Goal: Task Accomplishment & Management: Use online tool/utility

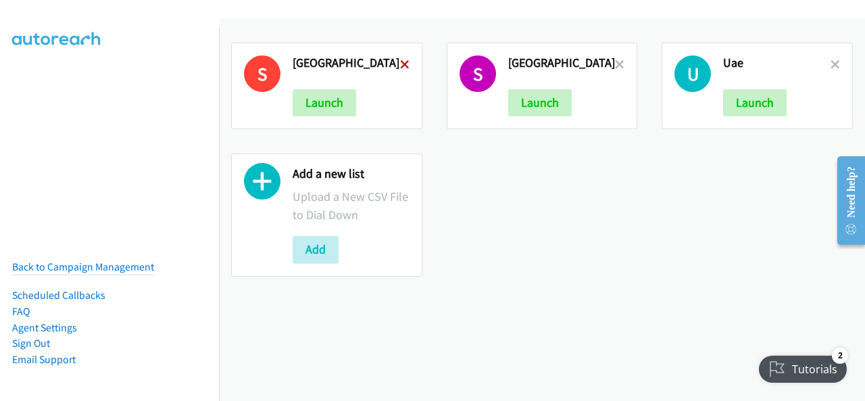
click at [402, 63] on icon at bounding box center [404, 65] width 9 height 9
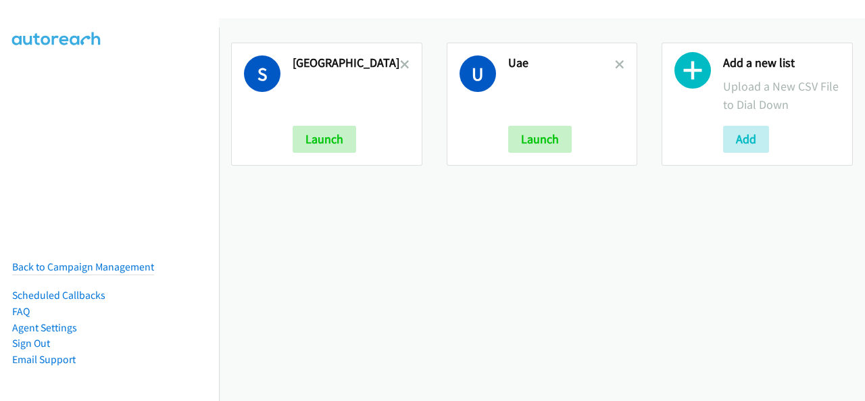
click at [400, 64] on icon at bounding box center [404, 65] width 9 height 9
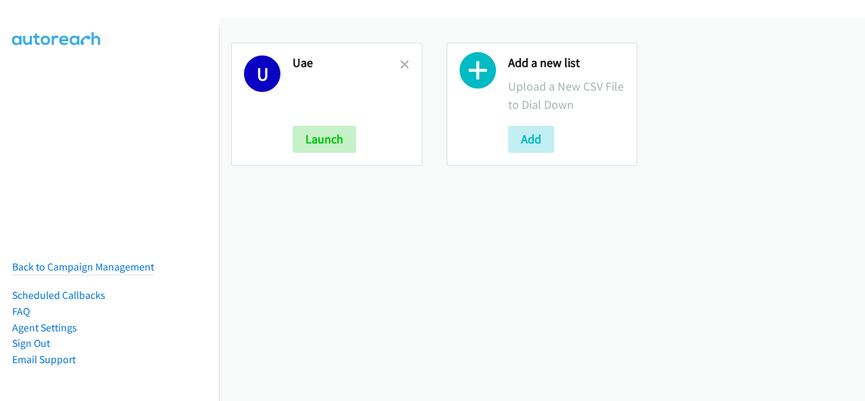
click at [400, 64] on icon at bounding box center [404, 65] width 9 height 9
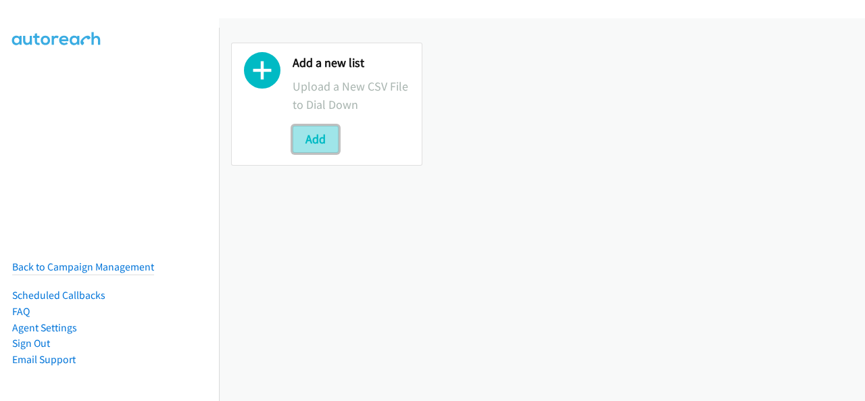
click at [303, 136] on button "Add" at bounding box center [316, 139] width 46 height 27
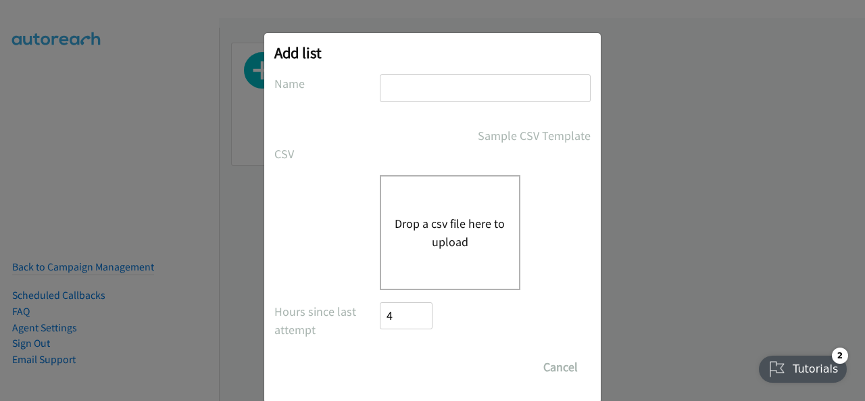
click at [435, 218] on button "Drop a csv file here to upload" at bounding box center [450, 232] width 111 height 37
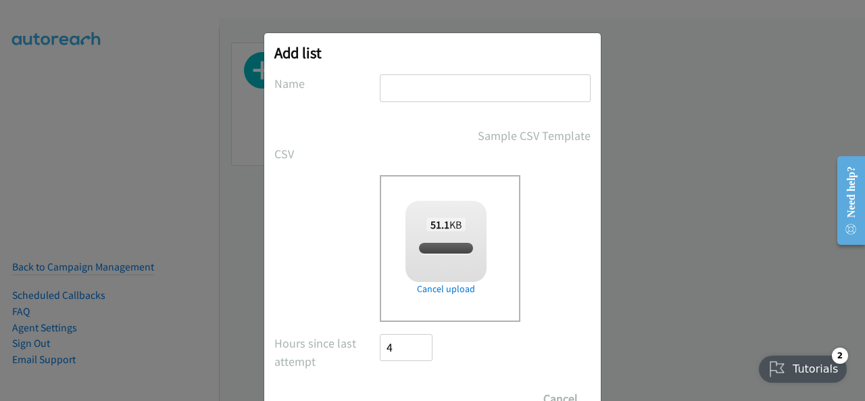
checkbox input "true"
click at [430, 87] on input "text" at bounding box center [485, 88] width 211 height 28
type input "[GEOGRAPHIC_DATA]"
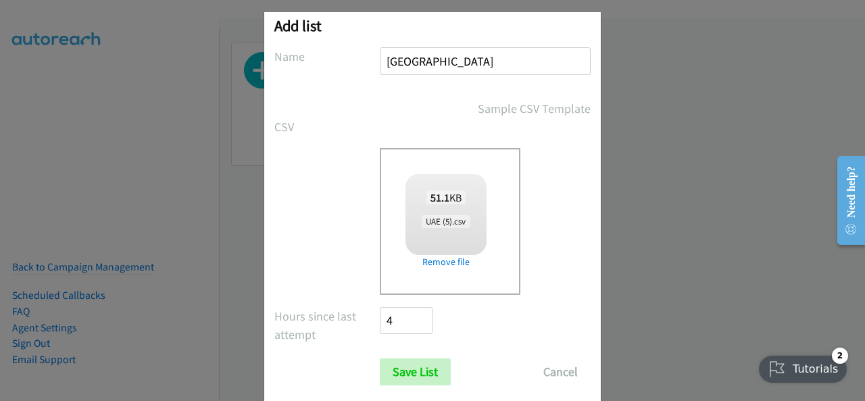
scroll to position [54, 0]
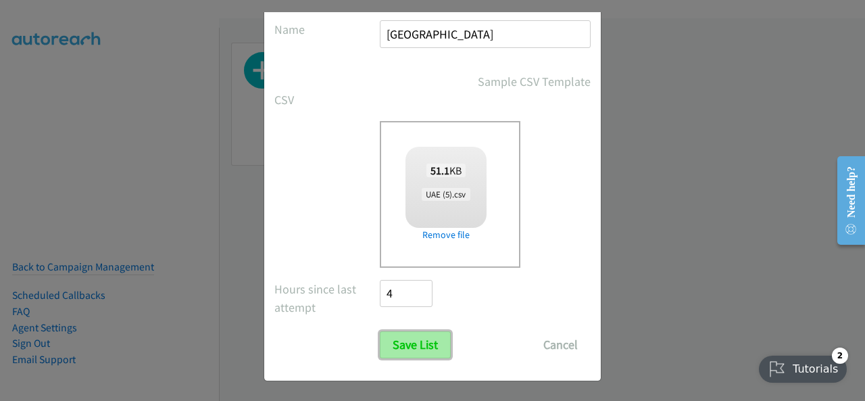
click at [429, 348] on input "Save List" at bounding box center [415, 344] width 71 height 27
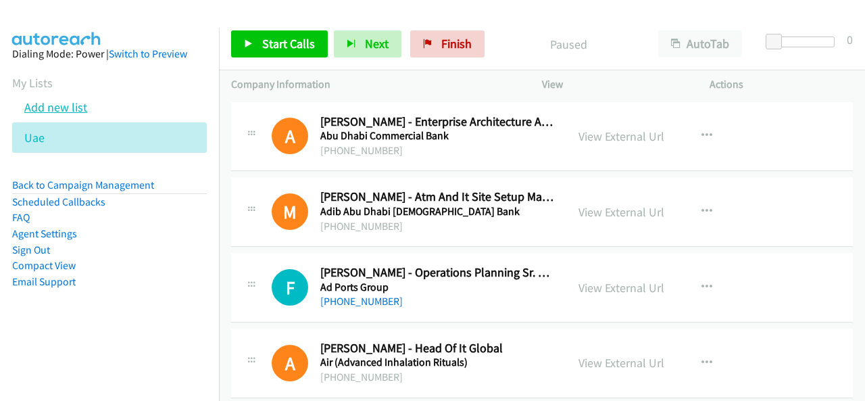
click at [76, 110] on link "Add new list" at bounding box center [55, 107] width 63 height 16
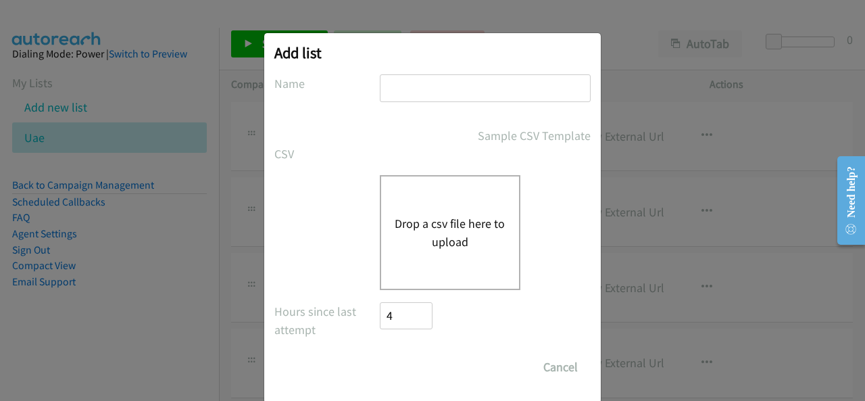
click at [461, 198] on div "Drop a csv file here to upload" at bounding box center [450, 232] width 141 height 115
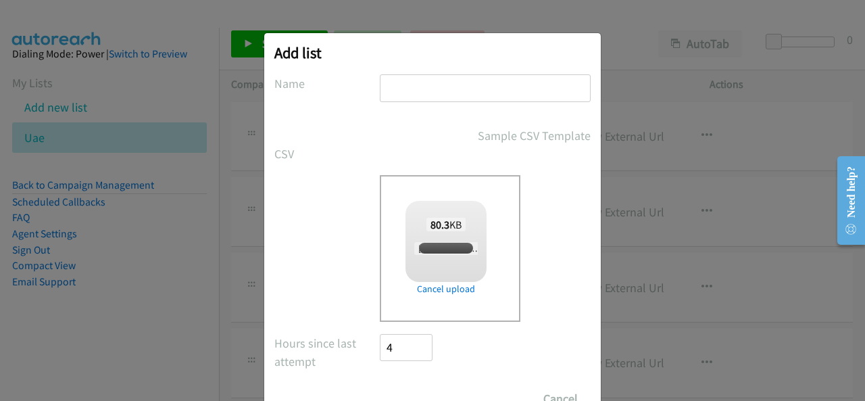
checkbox input "true"
click at [402, 76] on input "text" at bounding box center [485, 88] width 211 height 28
type input "[GEOGRAPHIC_DATA]"
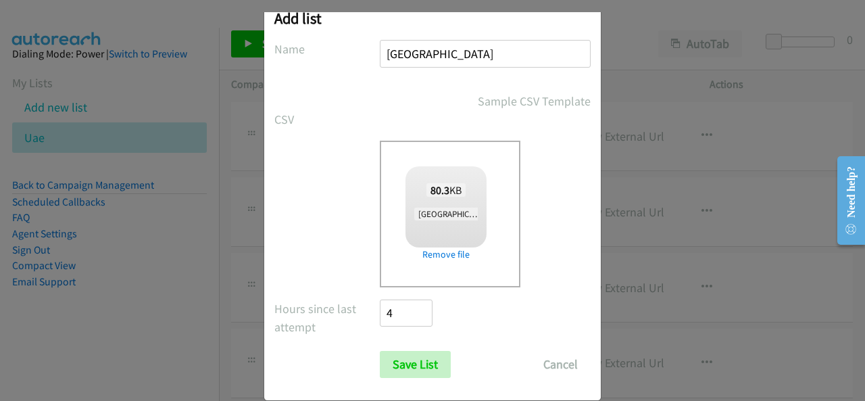
scroll to position [54, 0]
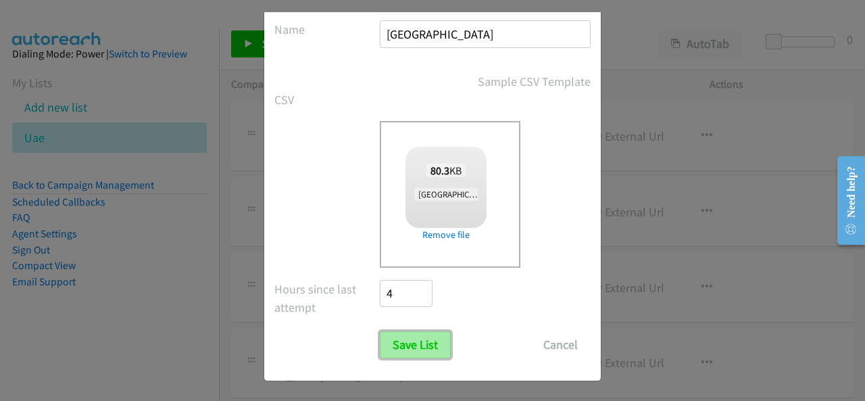
click at [403, 341] on input "Save List" at bounding box center [415, 344] width 71 height 27
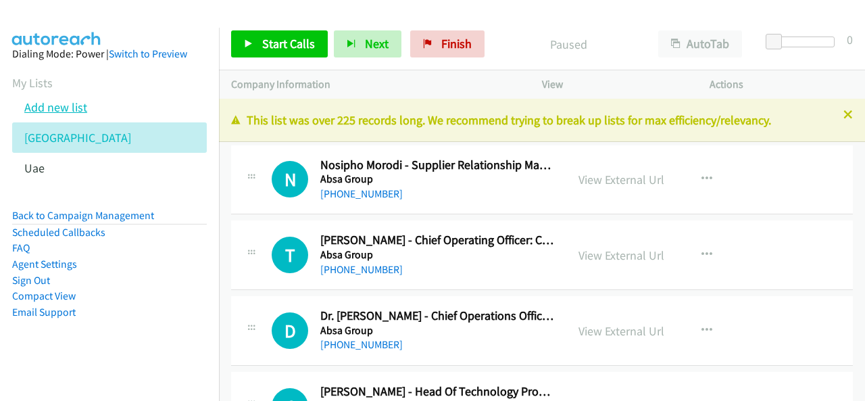
click at [53, 105] on link "Add new list" at bounding box center [55, 107] width 63 height 16
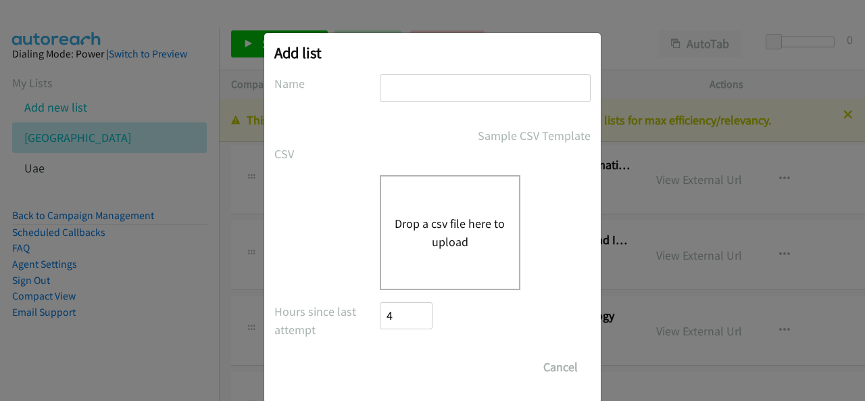
click at [472, 197] on div "Drop a csv file here to upload" at bounding box center [450, 232] width 141 height 115
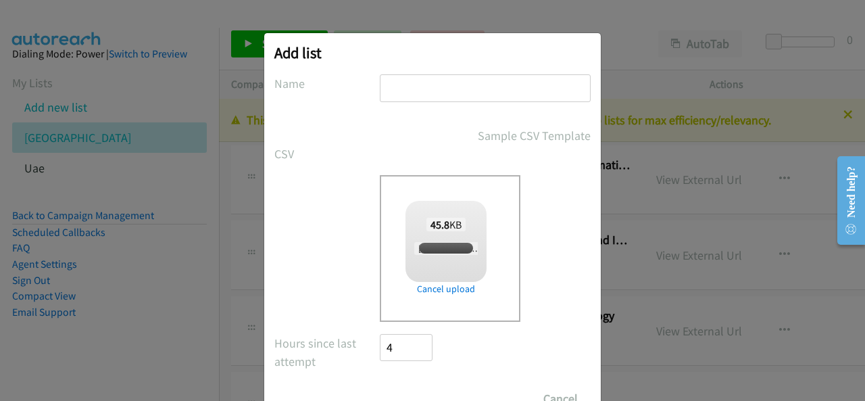
checkbox input "true"
click at [416, 87] on input "text" at bounding box center [485, 88] width 211 height 28
type input "[GEOGRAPHIC_DATA]"
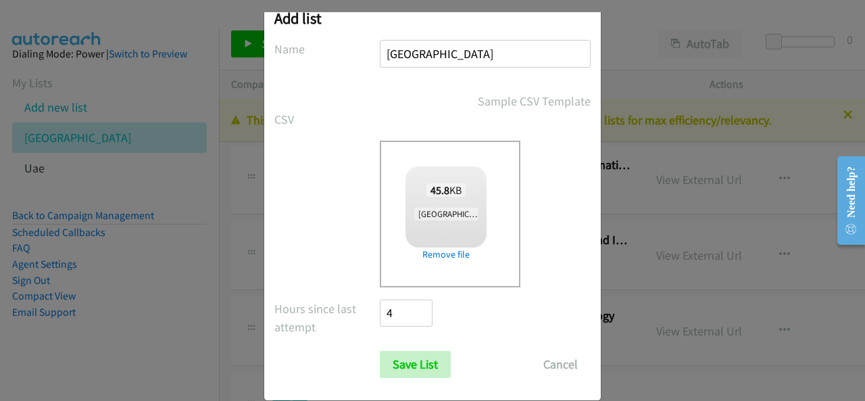
scroll to position [54, 0]
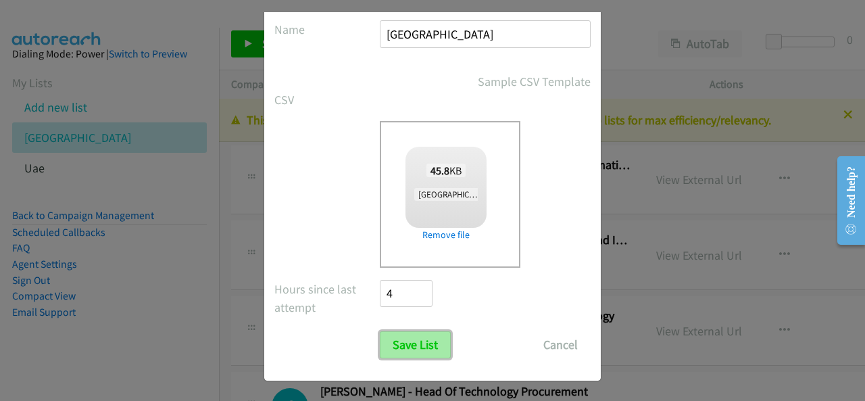
click at [411, 337] on input "Save List" at bounding box center [415, 344] width 71 height 27
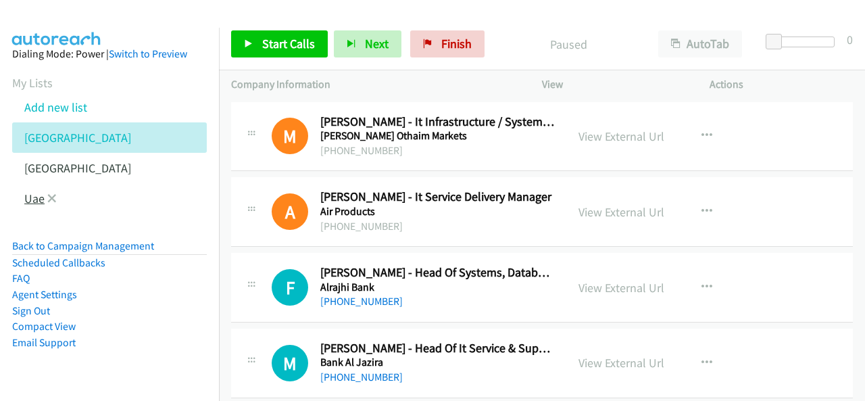
click at [41, 196] on link "Uae" at bounding box center [34, 199] width 20 height 16
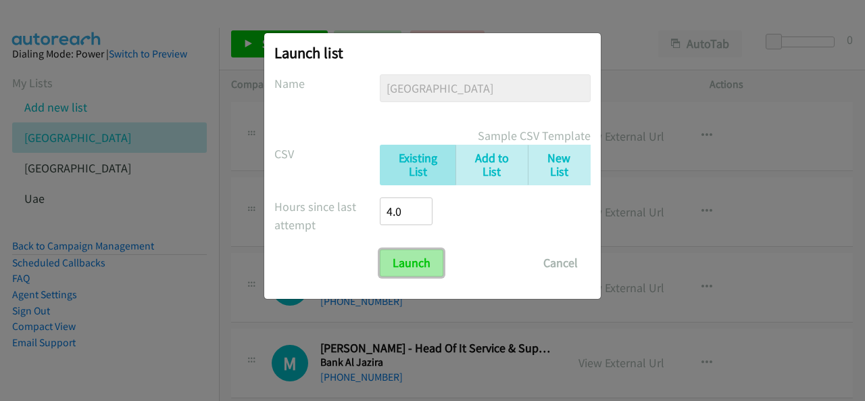
click at [404, 252] on input "Launch" at bounding box center [412, 262] width 64 height 27
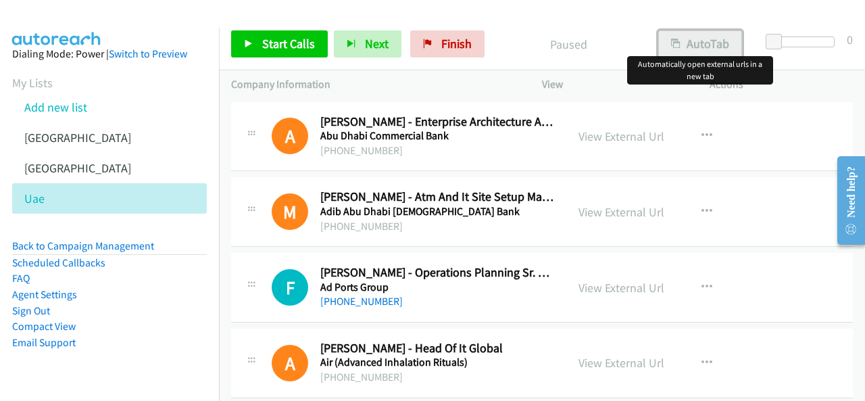
click at [701, 48] on button "AutoTab" at bounding box center [700, 43] width 84 height 27
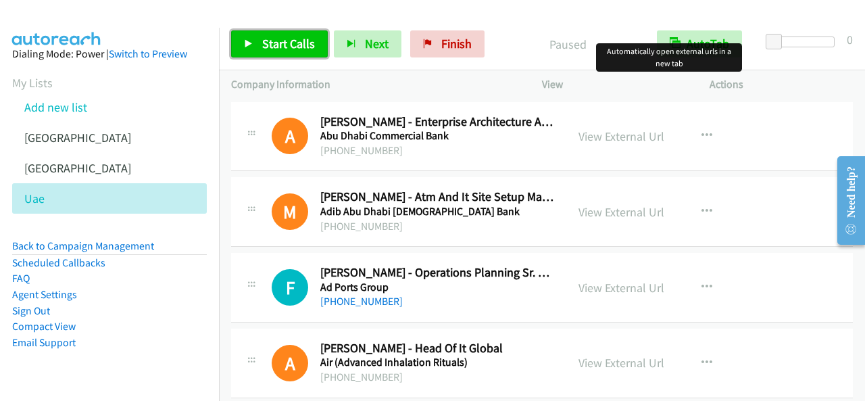
click at [284, 47] on span "Start Calls" at bounding box center [288, 44] width 53 height 16
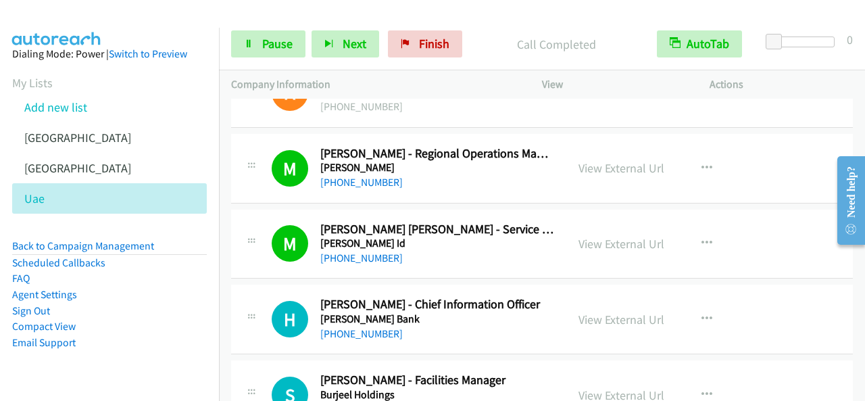
scroll to position [338, 0]
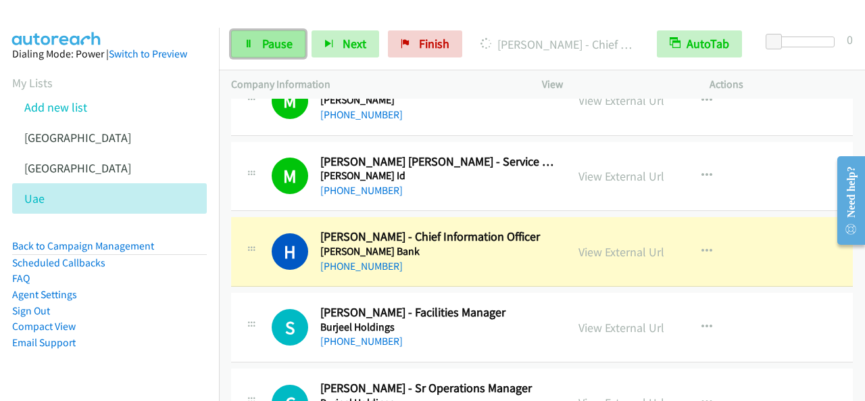
click at [289, 52] on link "Pause" at bounding box center [268, 43] width 74 height 27
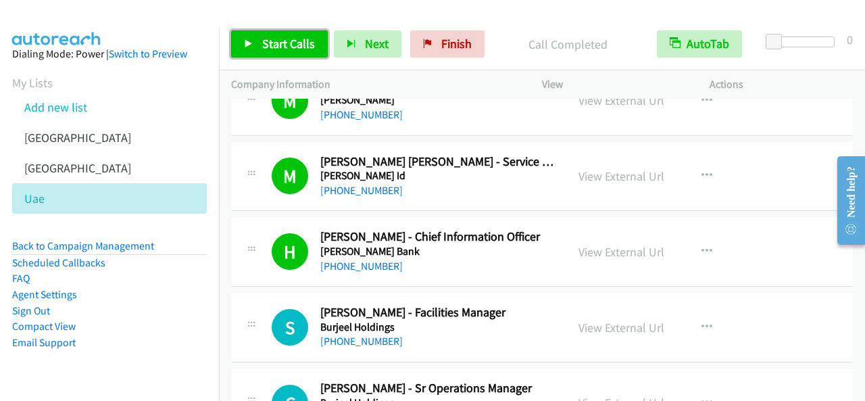
click at [284, 32] on link "Start Calls" at bounding box center [279, 43] width 97 height 27
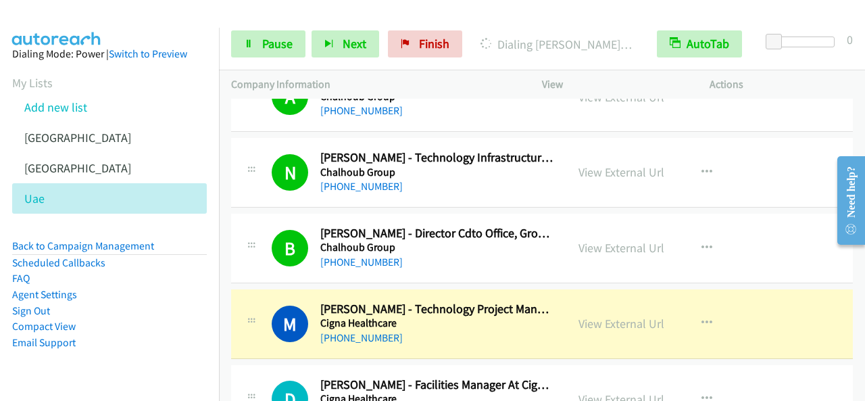
scroll to position [1014, 0]
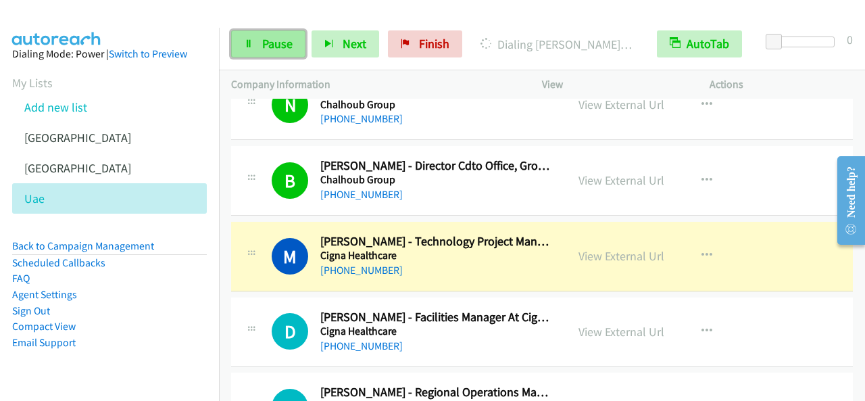
click at [284, 40] on span "Pause" at bounding box center [277, 44] width 30 height 16
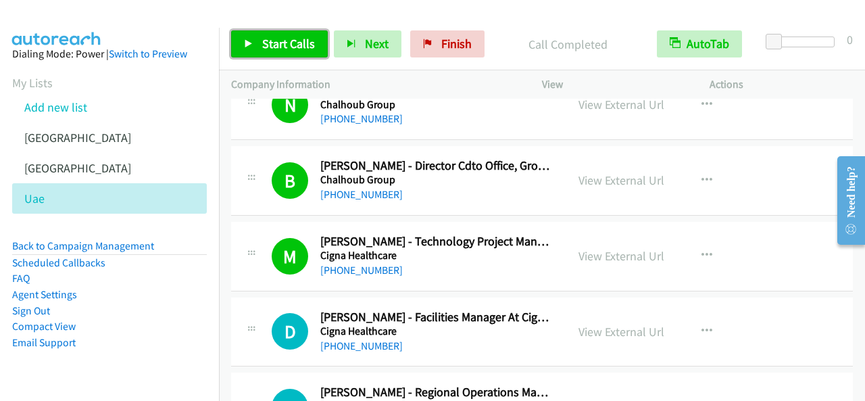
click at [304, 37] on span "Start Calls" at bounding box center [288, 44] width 53 height 16
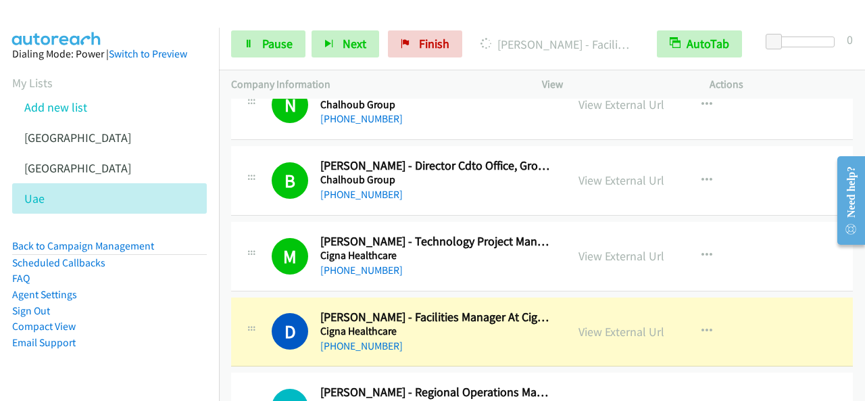
scroll to position [1081, 0]
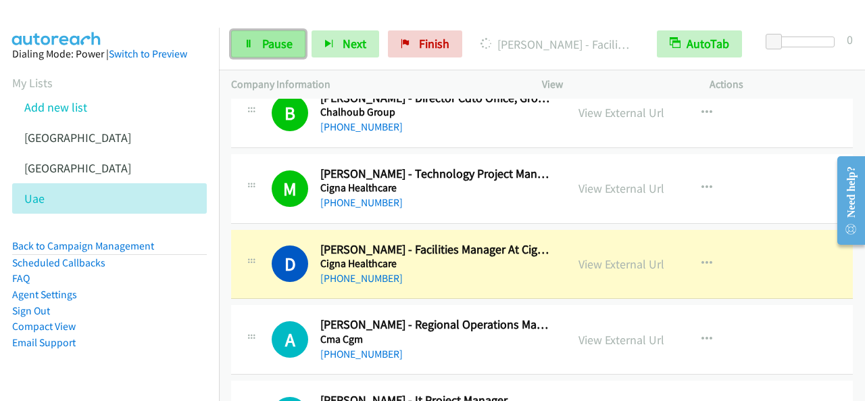
click at [278, 52] on link "Pause" at bounding box center [268, 43] width 74 height 27
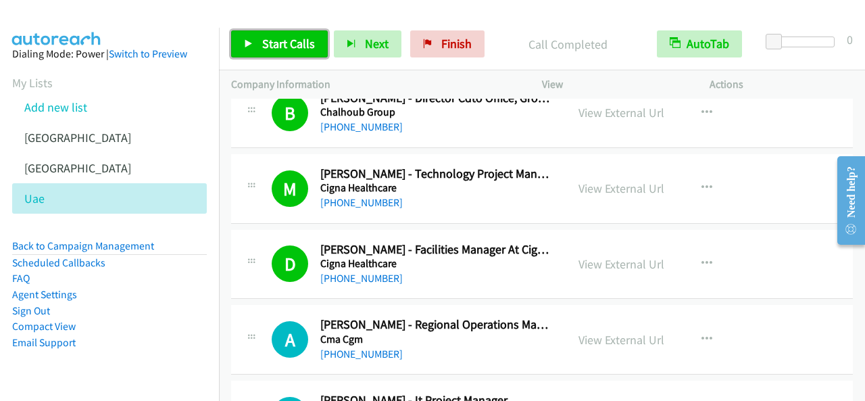
click at [284, 44] on span "Start Calls" at bounding box center [288, 44] width 53 height 16
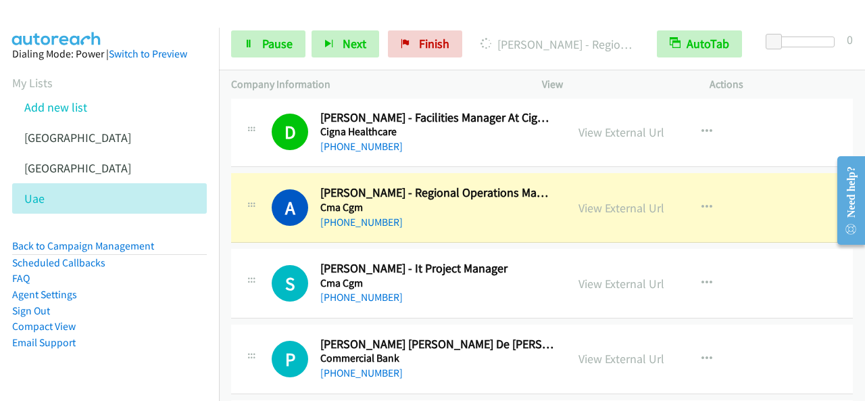
scroll to position [1217, 0]
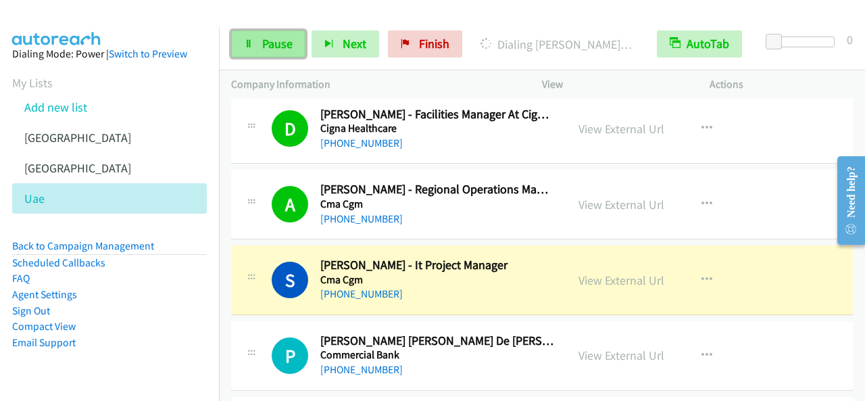
click at [262, 41] on span "Pause" at bounding box center [277, 44] width 30 height 16
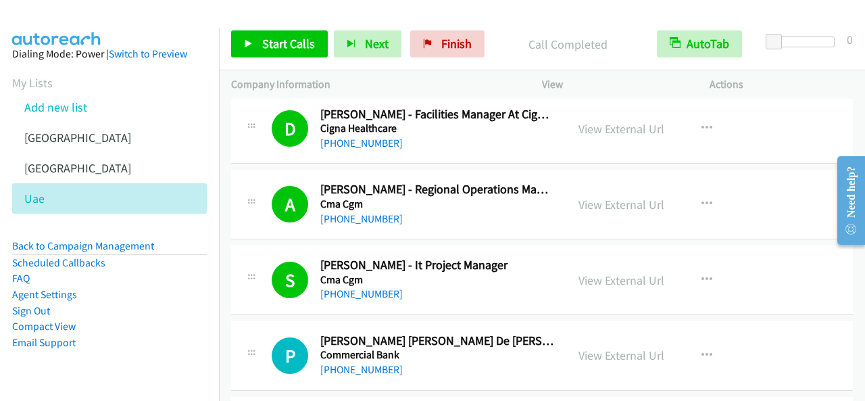
scroll to position [1284, 0]
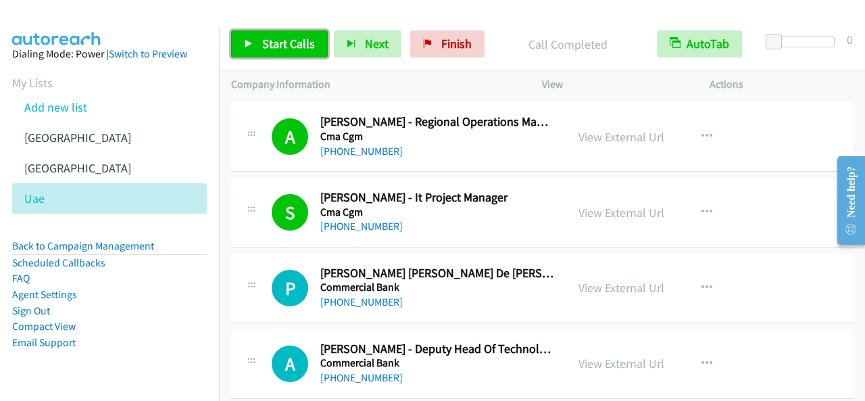
click at [298, 52] on link "Start Calls" at bounding box center [279, 43] width 97 height 27
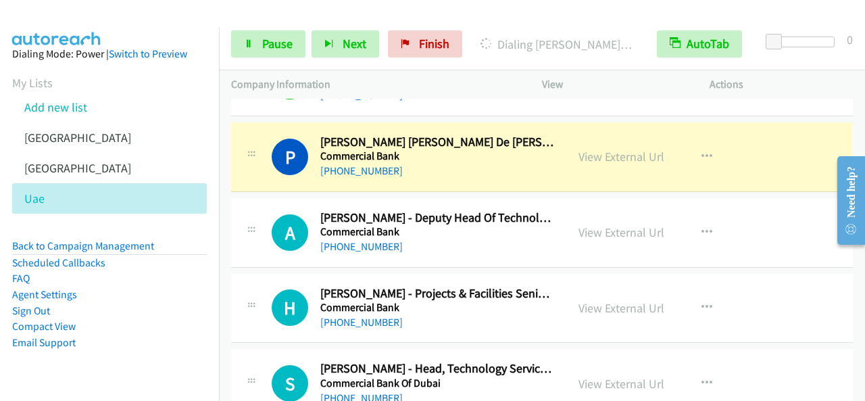
scroll to position [1419, 0]
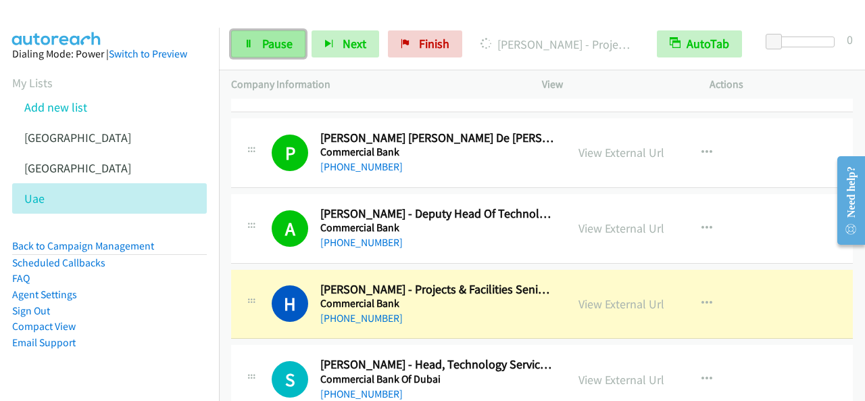
click at [285, 39] on span "Pause" at bounding box center [277, 44] width 30 height 16
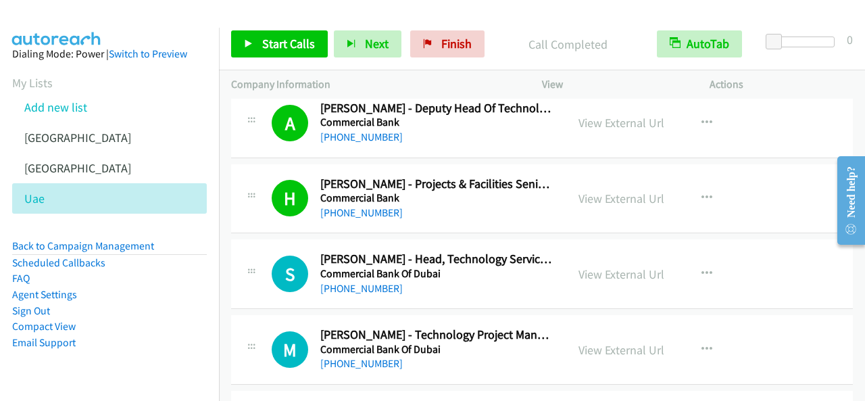
scroll to position [1555, 0]
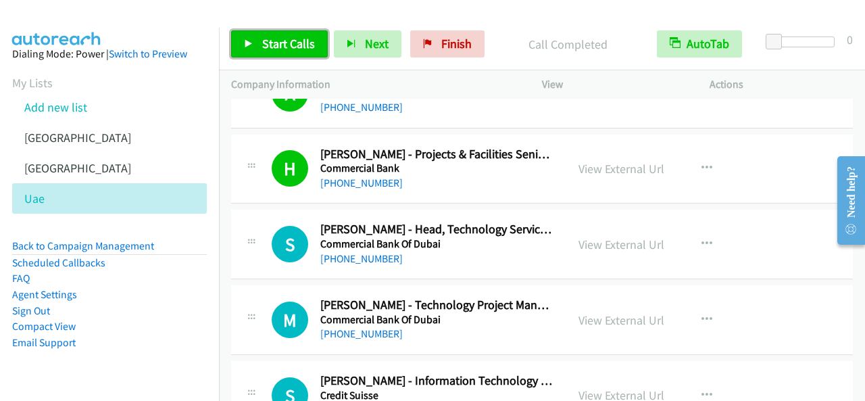
click at [266, 37] on span "Start Calls" at bounding box center [288, 44] width 53 height 16
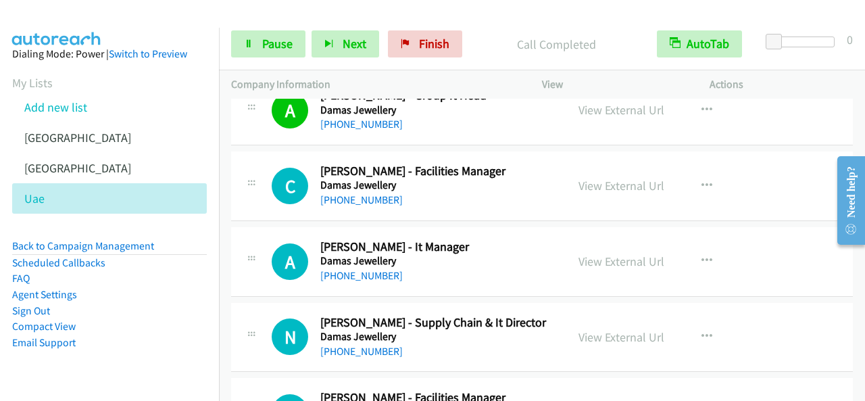
scroll to position [2231, 0]
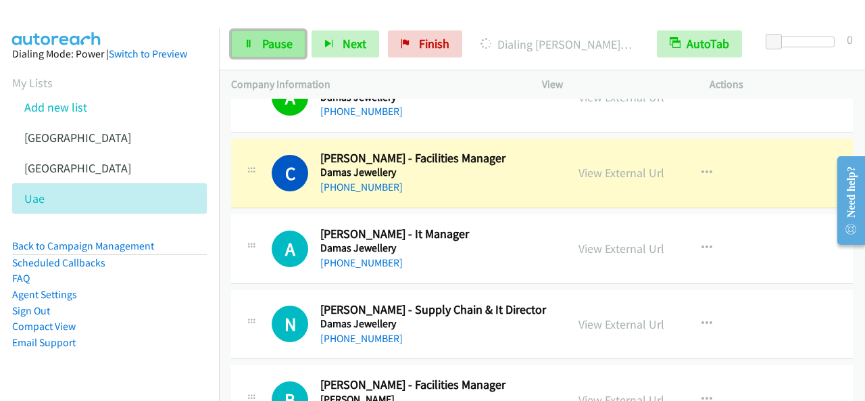
click at [295, 48] on link "Pause" at bounding box center [268, 43] width 74 height 27
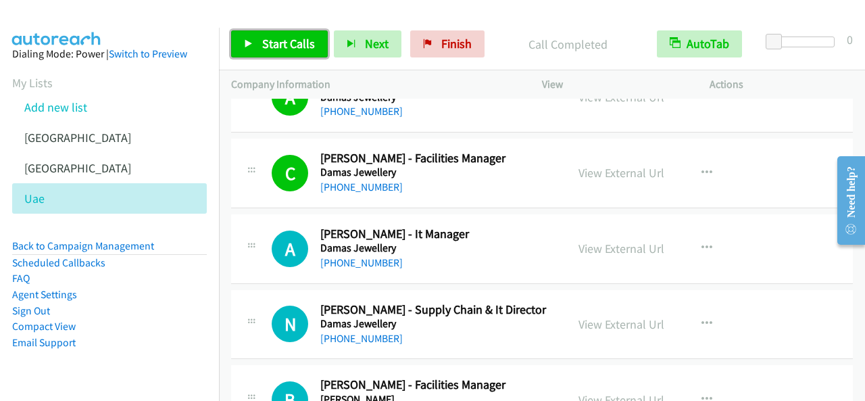
click at [303, 40] on span "Start Calls" at bounding box center [288, 44] width 53 height 16
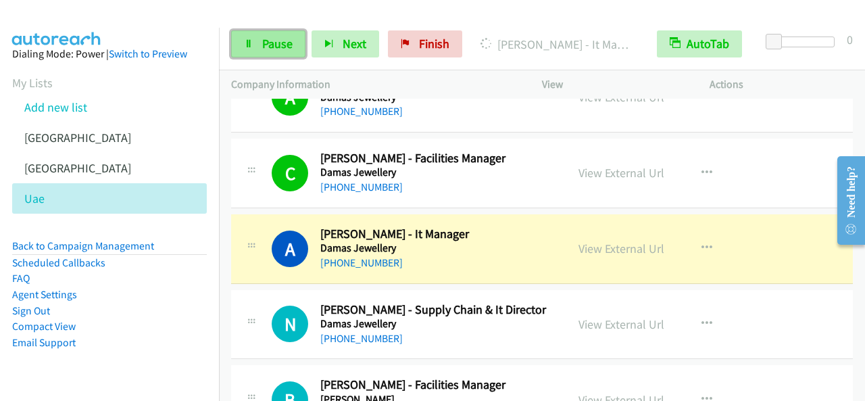
click at [276, 40] on span "Pause" at bounding box center [277, 44] width 30 height 16
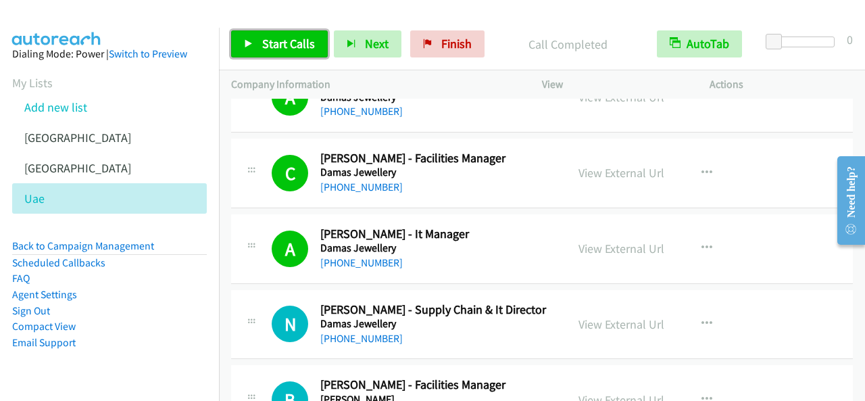
click at [307, 44] on span "Start Calls" at bounding box center [288, 44] width 53 height 16
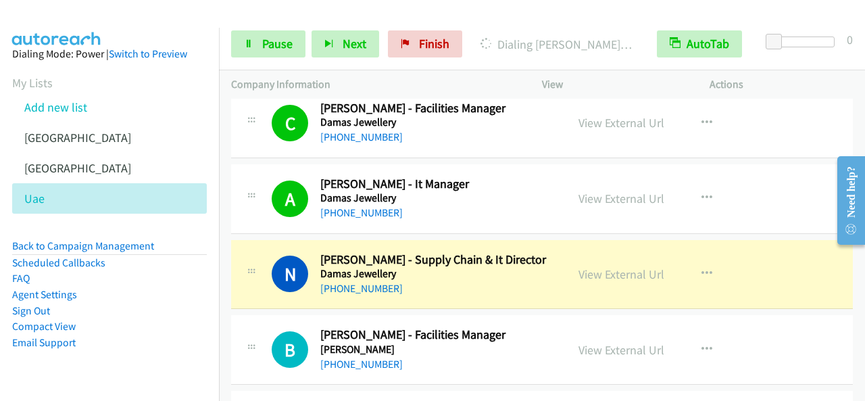
scroll to position [2366, 0]
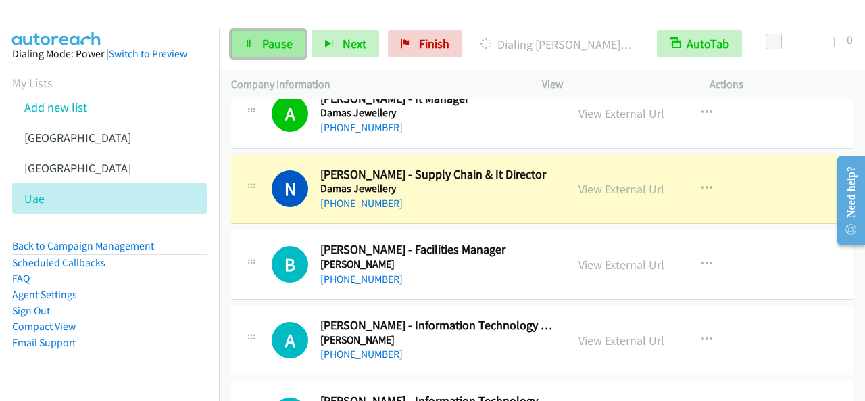
click at [273, 52] on link "Pause" at bounding box center [268, 43] width 74 height 27
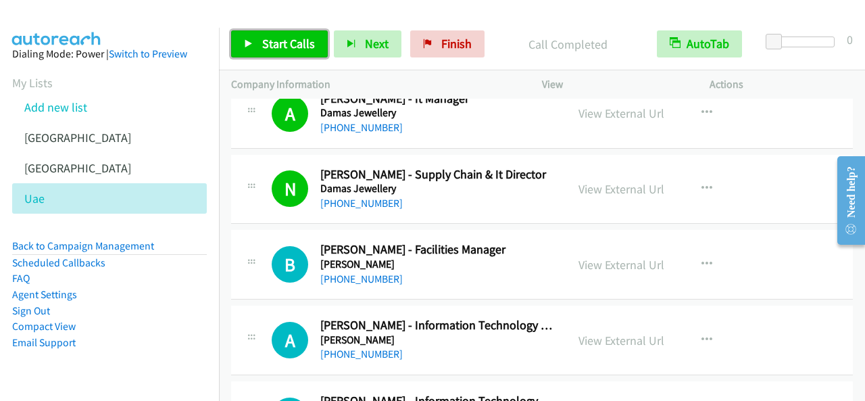
click at [290, 41] on span "Start Calls" at bounding box center [288, 44] width 53 height 16
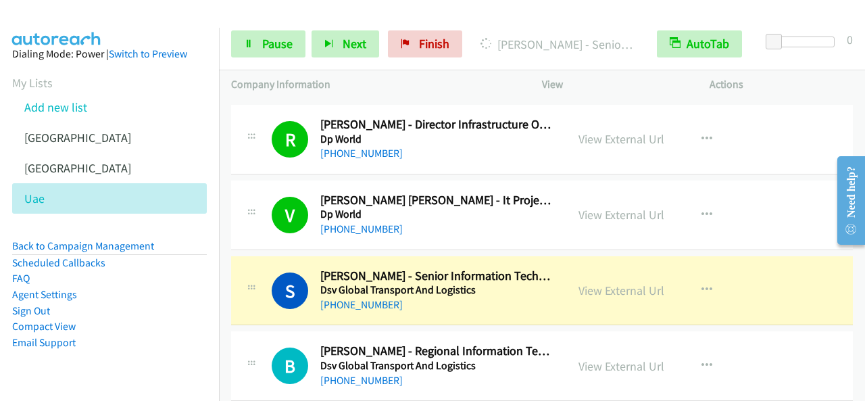
scroll to position [3042, 0]
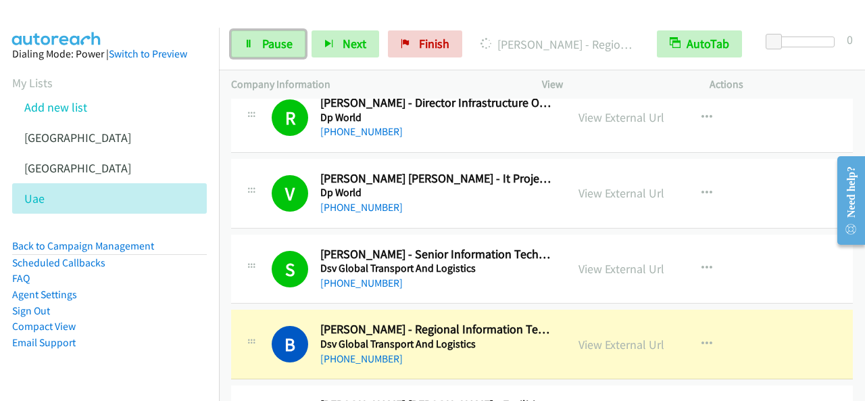
drag, startPoint x: 277, startPoint y: 47, endPoint x: 704, endPoint y: 29, distance: 426.9
click at [277, 47] on span "Pause" at bounding box center [277, 44] width 30 height 16
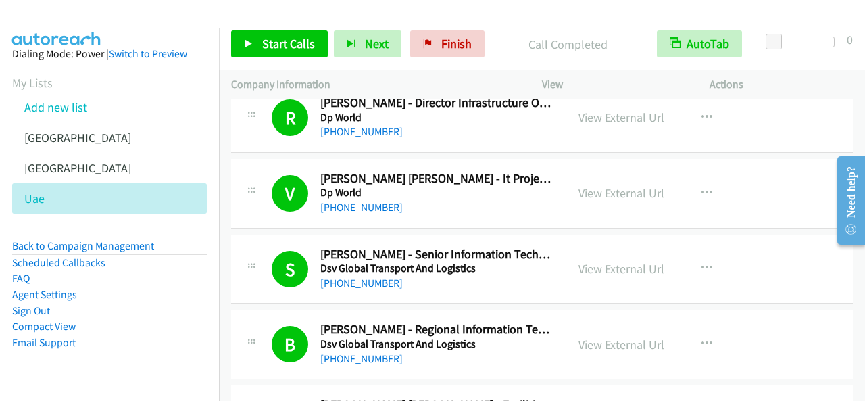
scroll to position [3177, 0]
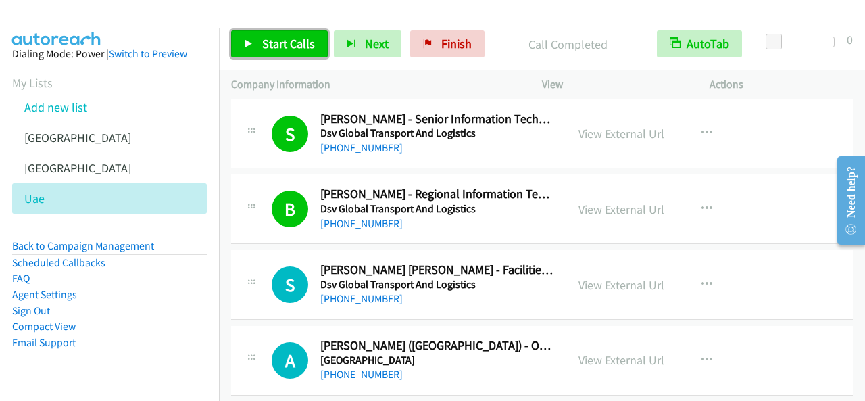
click at [318, 52] on link "Start Calls" at bounding box center [279, 43] width 97 height 27
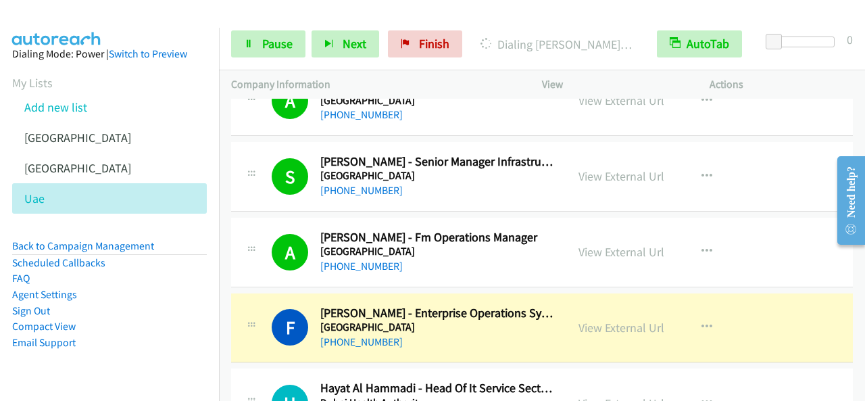
scroll to position [3515, 0]
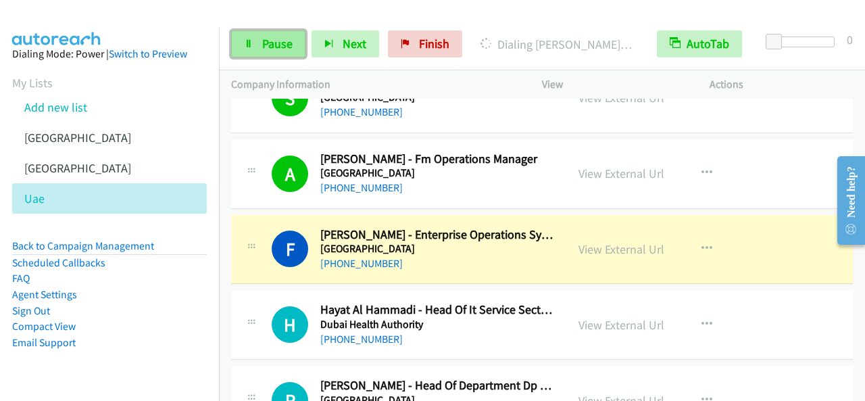
click at [256, 36] on link "Pause" at bounding box center [268, 43] width 74 height 27
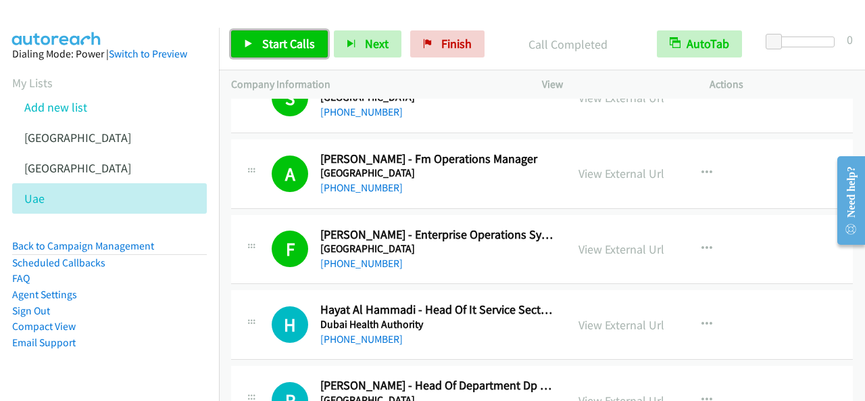
click at [310, 45] on span "Start Calls" at bounding box center [288, 44] width 53 height 16
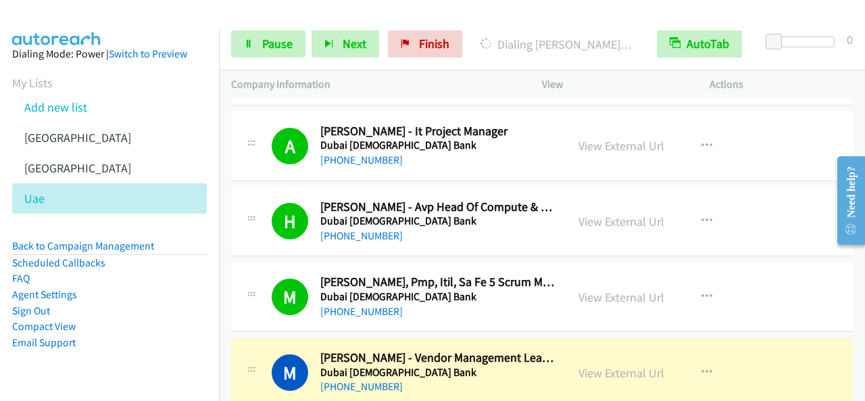
scroll to position [4056, 0]
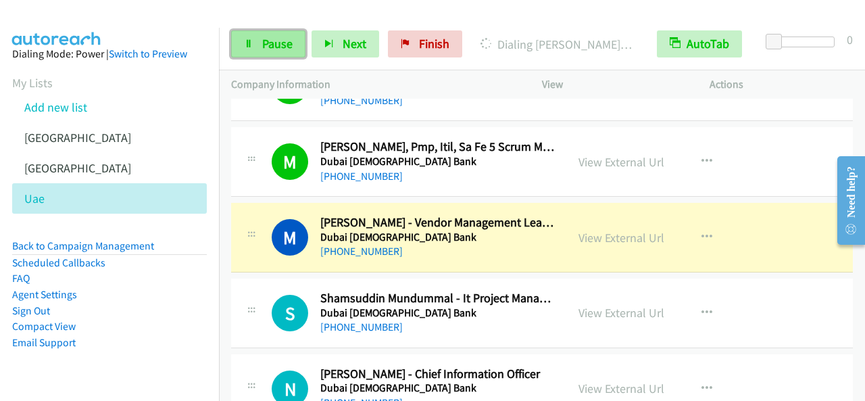
click at [299, 41] on link "Pause" at bounding box center [268, 43] width 74 height 27
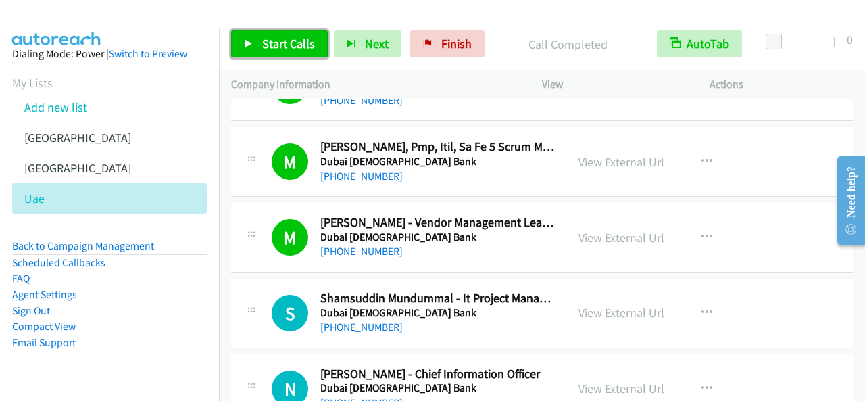
click at [247, 37] on link "Start Calls" at bounding box center [279, 43] width 97 height 27
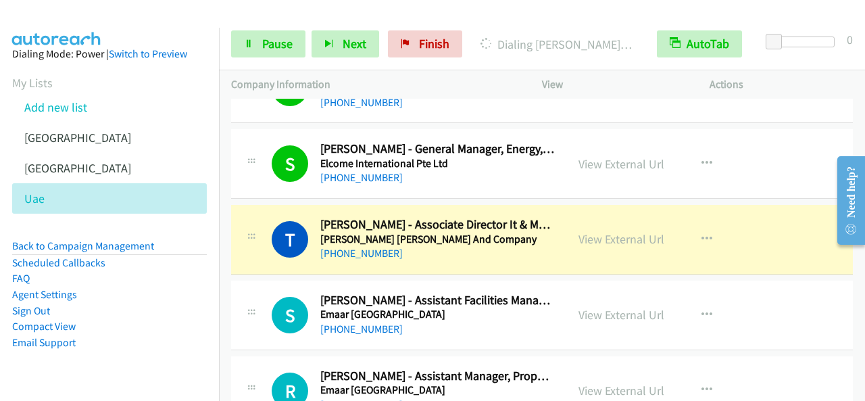
scroll to position [4529, 0]
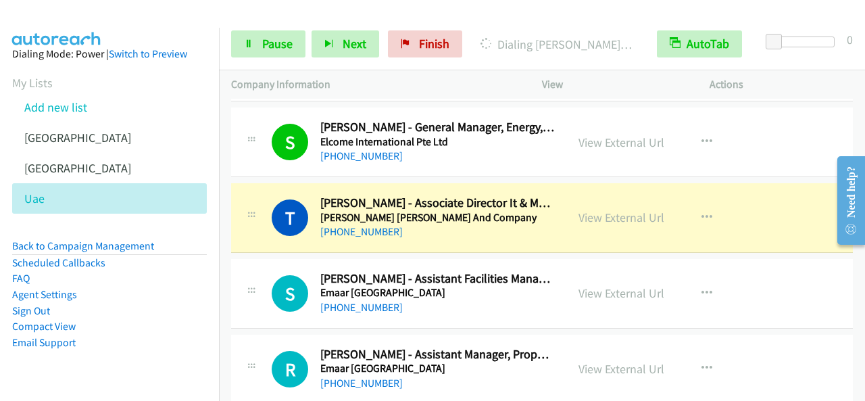
click at [201, 101] on li "Add new list" at bounding box center [121, 107] width 219 height 30
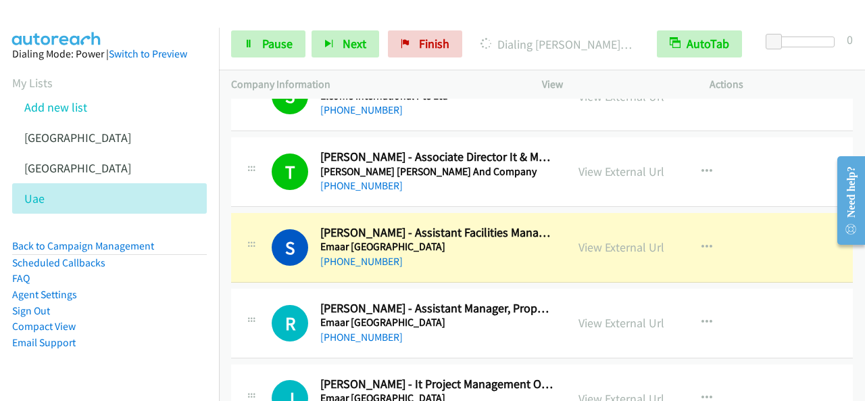
scroll to position [4596, 0]
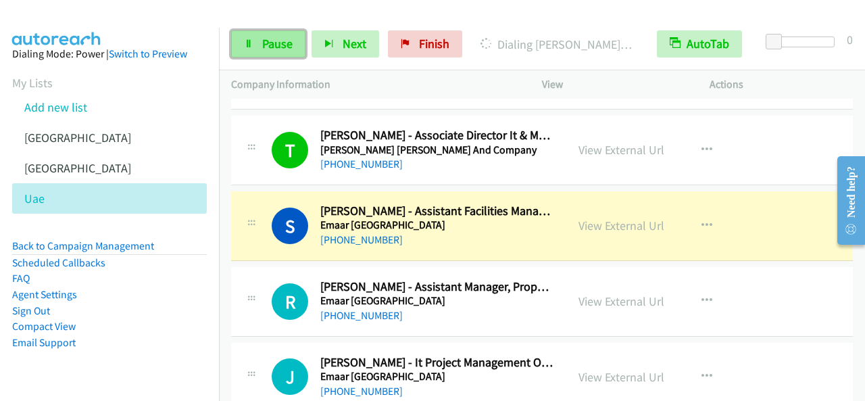
click at [288, 43] on span "Pause" at bounding box center [277, 44] width 30 height 16
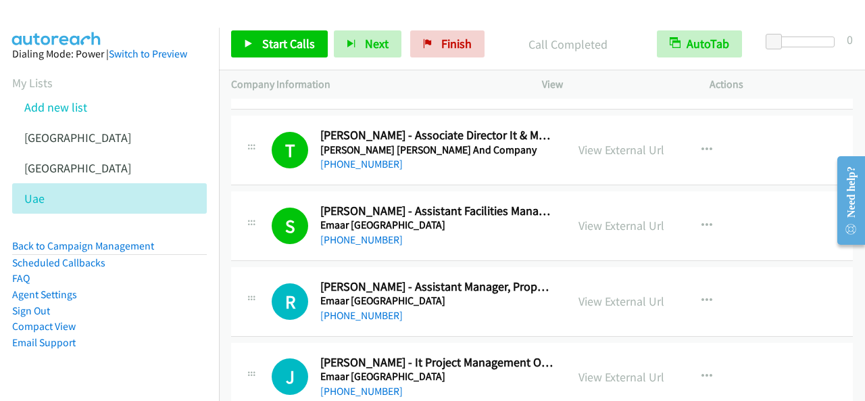
click at [293, 59] on div "Start Calls Pause Next Finish Call Completed AutoTab AutoTab 0" at bounding box center [542, 44] width 646 height 52
click at [289, 49] on span "Start Calls" at bounding box center [288, 44] width 53 height 16
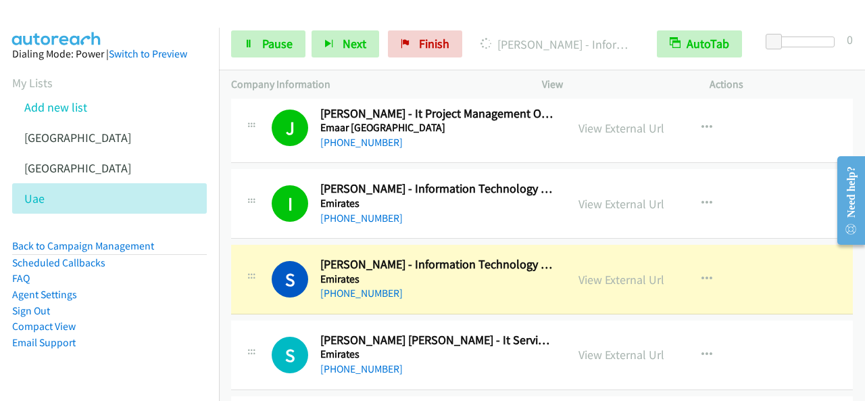
scroll to position [4867, 0]
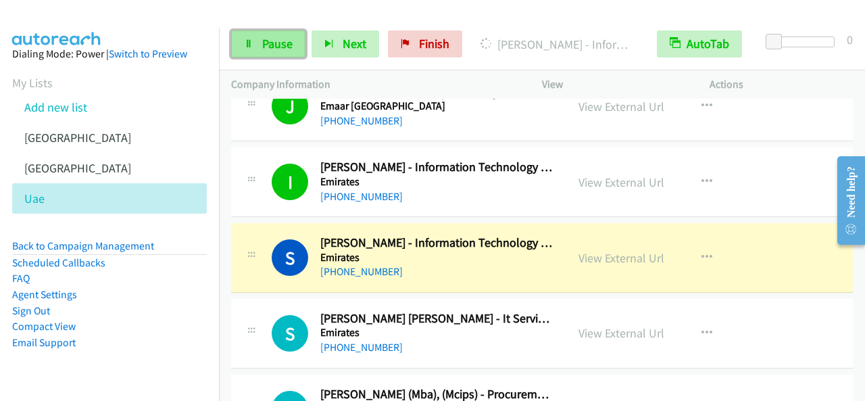
click at [288, 43] on span "Pause" at bounding box center [277, 44] width 30 height 16
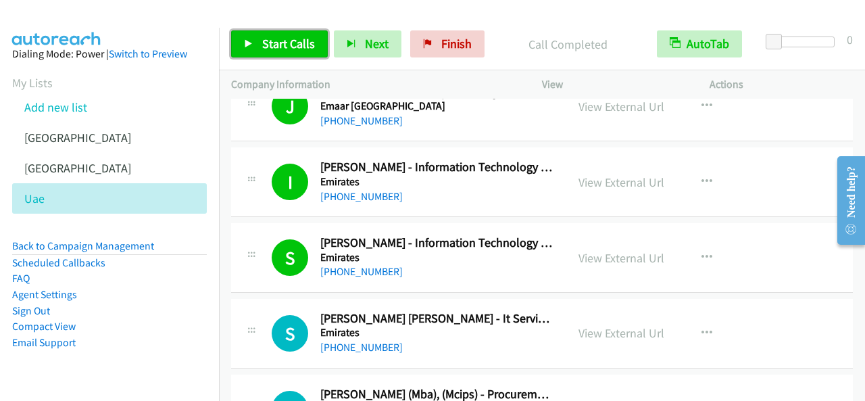
click at [299, 41] on span "Start Calls" at bounding box center [288, 44] width 53 height 16
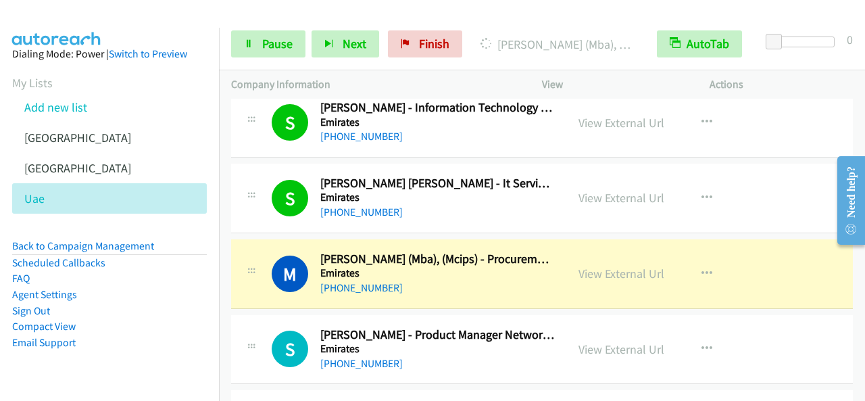
scroll to position [5069, 0]
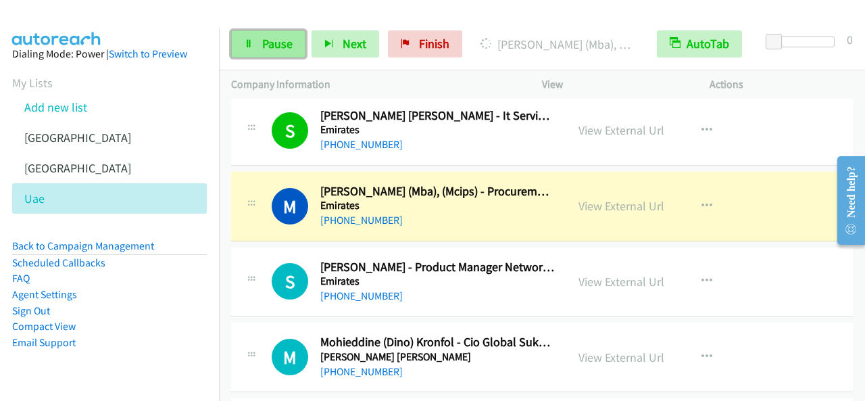
click at [298, 48] on link "Pause" at bounding box center [268, 43] width 74 height 27
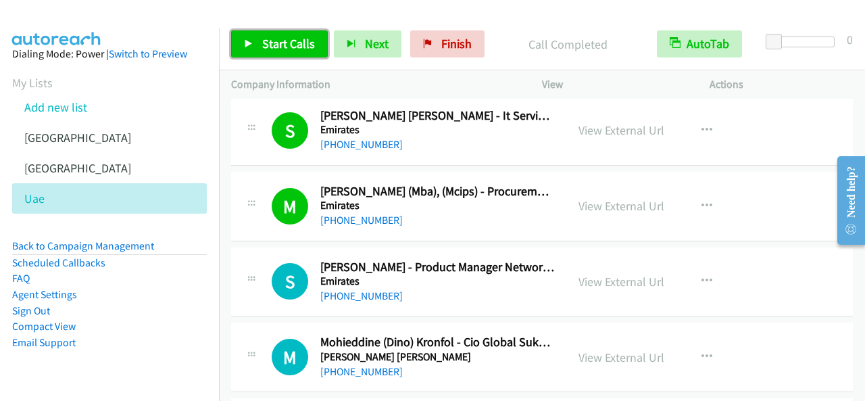
click at [284, 47] on span "Start Calls" at bounding box center [288, 44] width 53 height 16
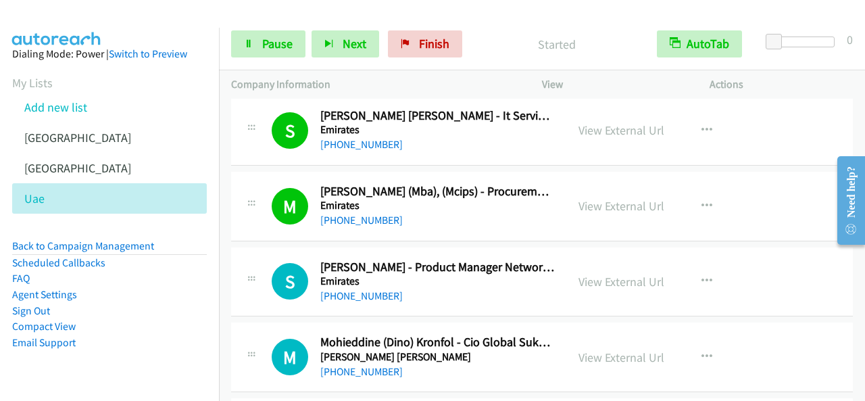
scroll to position [5137, 0]
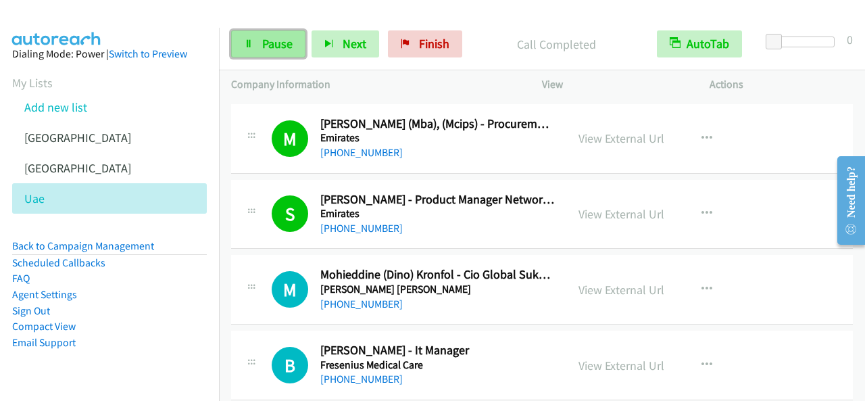
click at [274, 51] on span "Pause" at bounding box center [277, 44] width 30 height 16
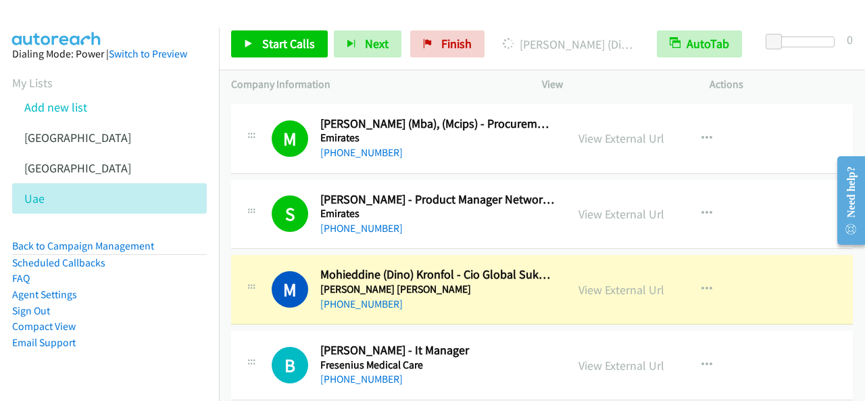
scroll to position [5205, 0]
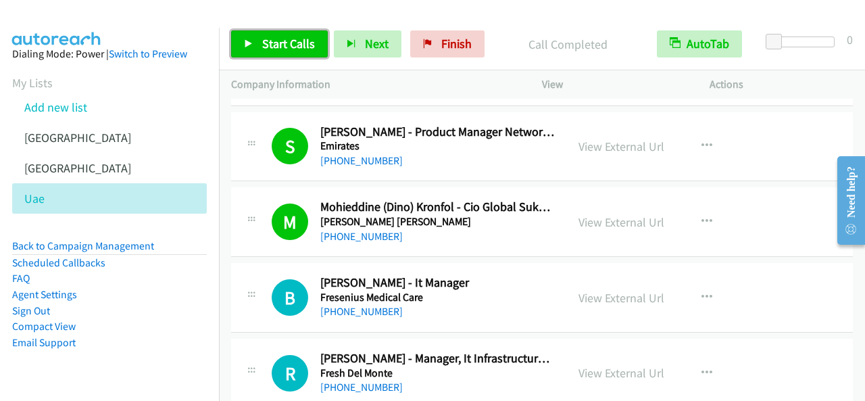
click at [253, 39] on link "Start Calls" at bounding box center [279, 43] width 97 height 27
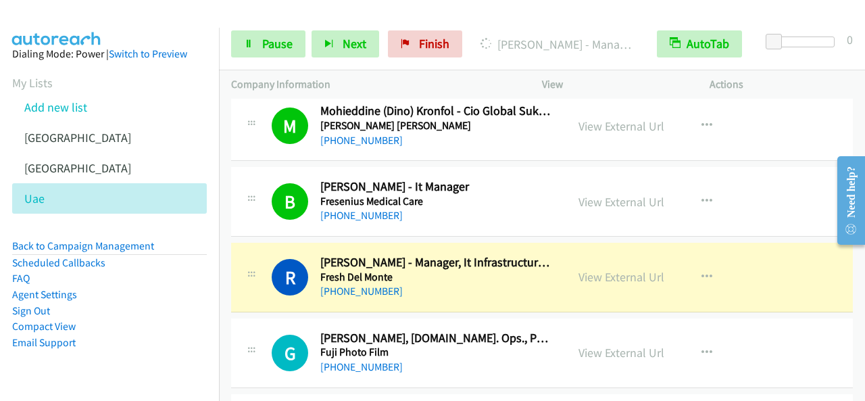
scroll to position [5340, 0]
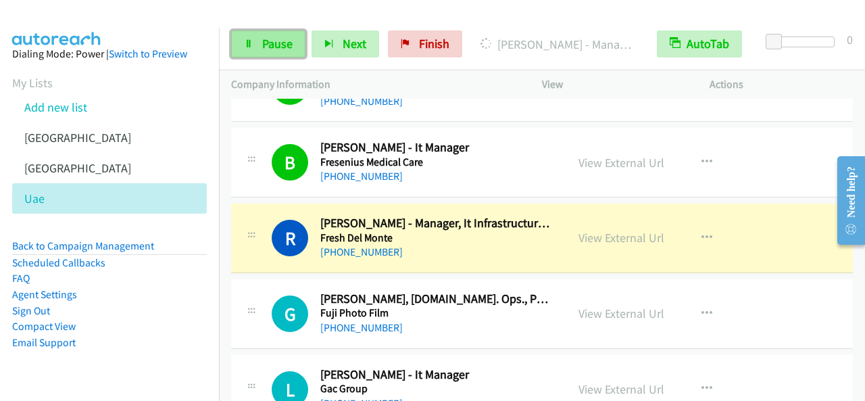
click at [268, 54] on link "Pause" at bounding box center [268, 43] width 74 height 27
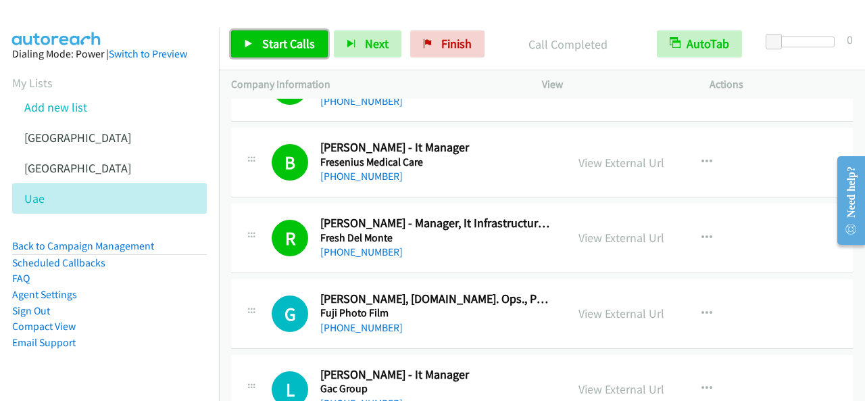
click at [249, 45] on icon at bounding box center [248, 44] width 9 height 9
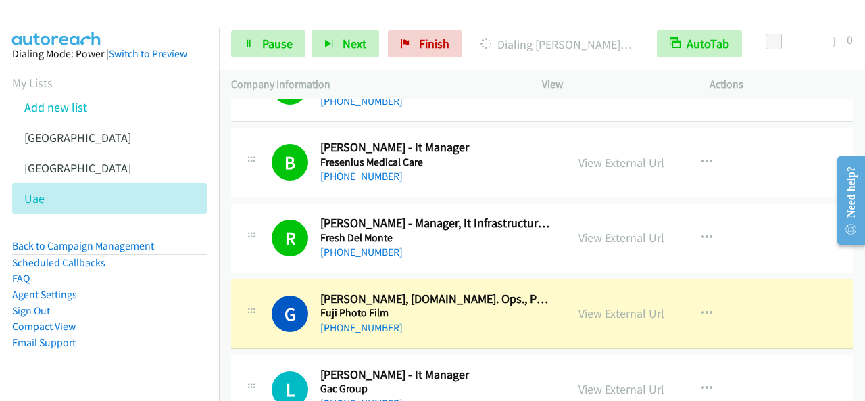
scroll to position [5407, 0]
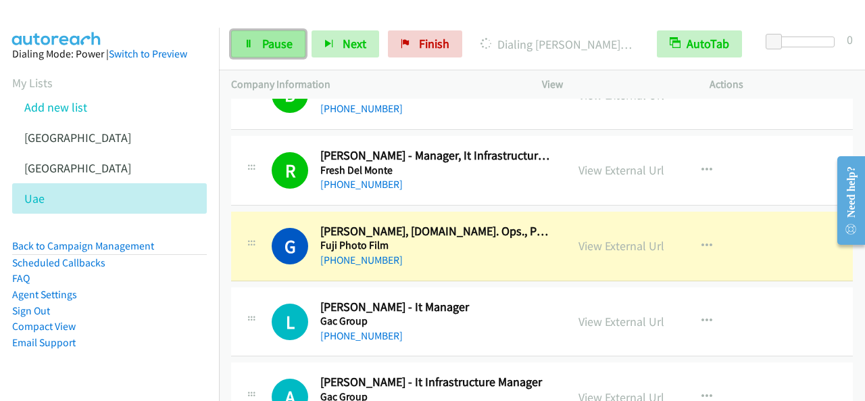
click at [268, 31] on link "Pause" at bounding box center [268, 43] width 74 height 27
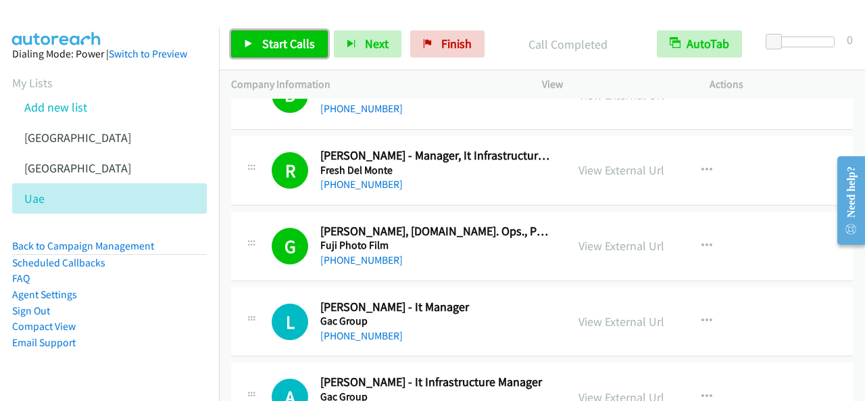
click at [292, 45] on span "Start Calls" at bounding box center [288, 44] width 53 height 16
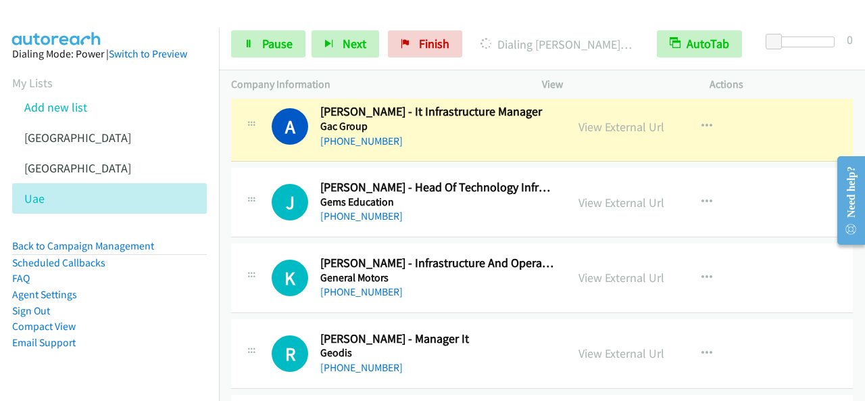
scroll to position [5610, 0]
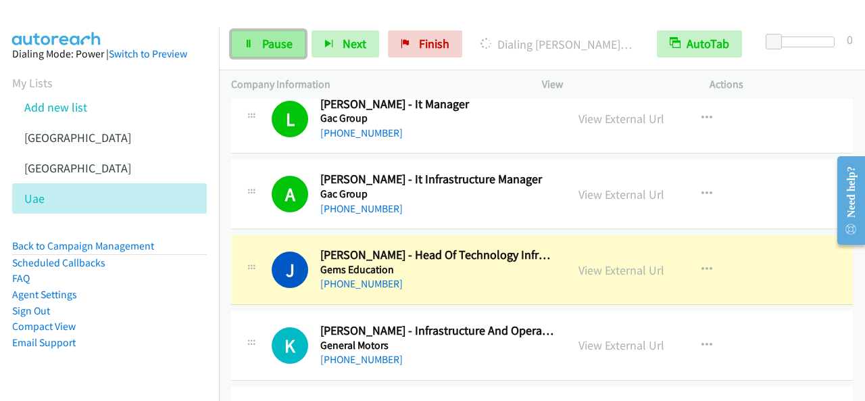
click at [282, 37] on span "Pause" at bounding box center [277, 44] width 30 height 16
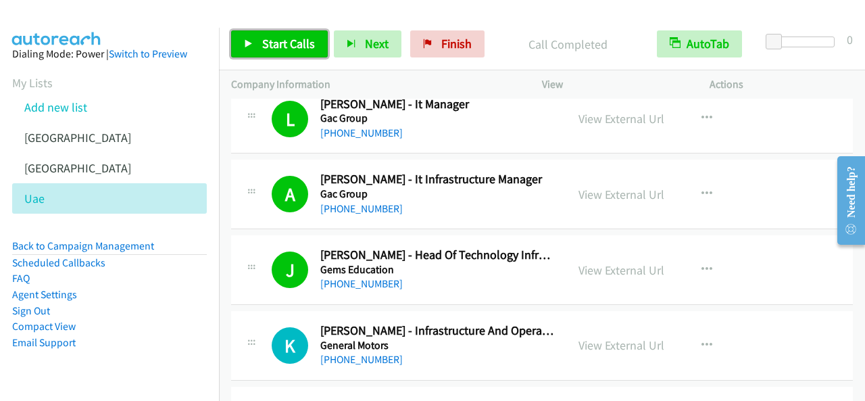
click at [292, 52] on link "Start Calls" at bounding box center [279, 43] width 97 height 27
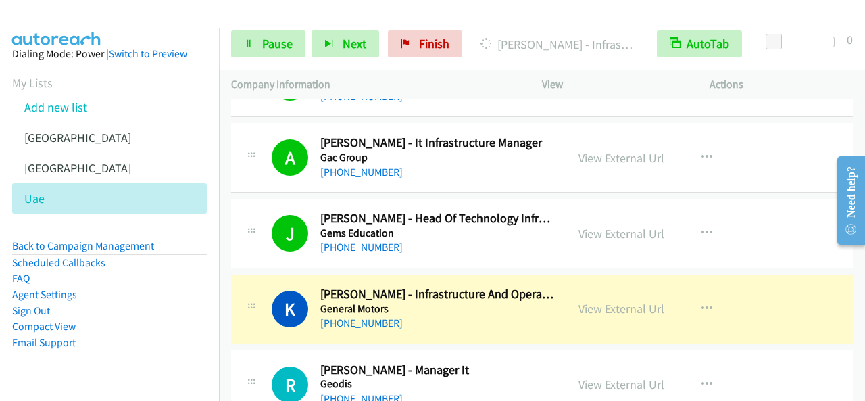
scroll to position [5678, 0]
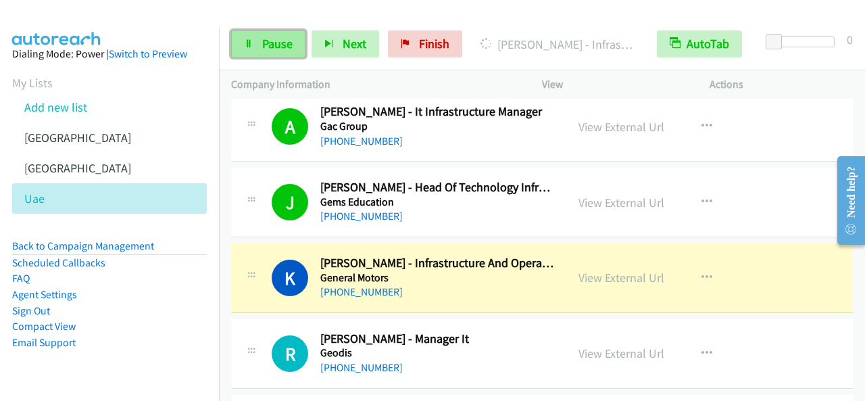
click at [287, 34] on link "Pause" at bounding box center [268, 43] width 74 height 27
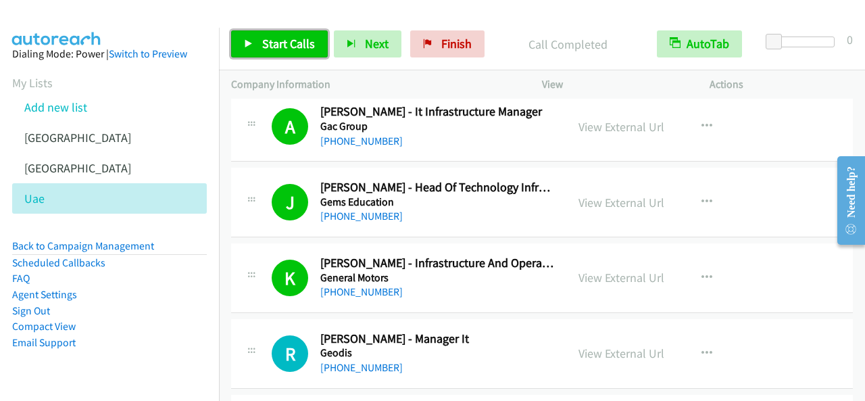
click at [284, 34] on link "Start Calls" at bounding box center [279, 43] width 97 height 27
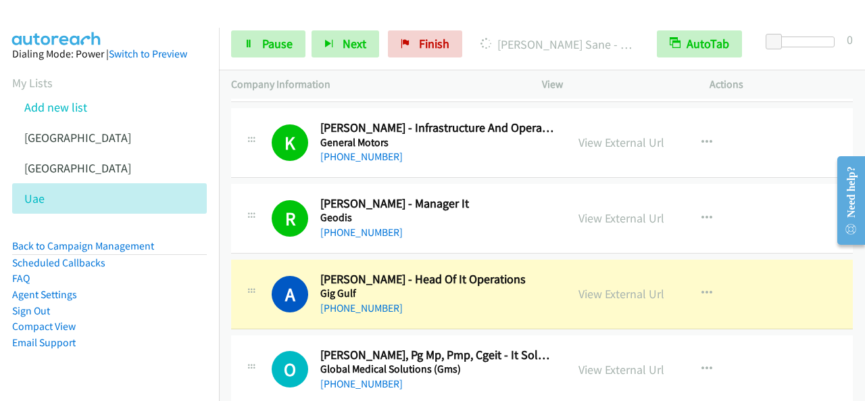
scroll to position [5881, 0]
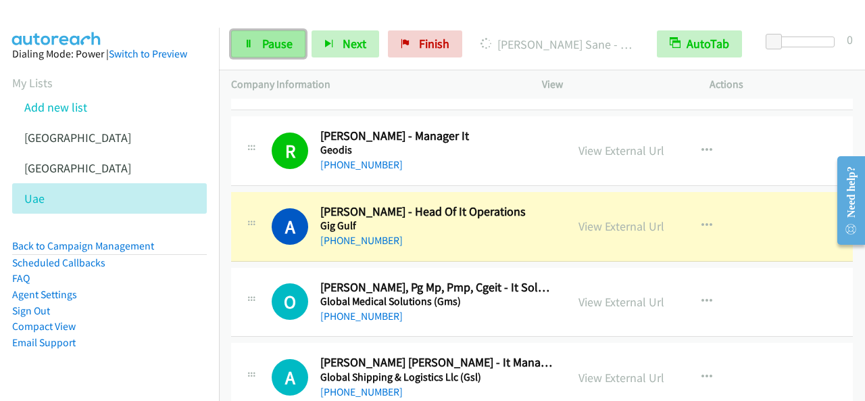
click at [264, 32] on link "Pause" at bounding box center [268, 43] width 74 height 27
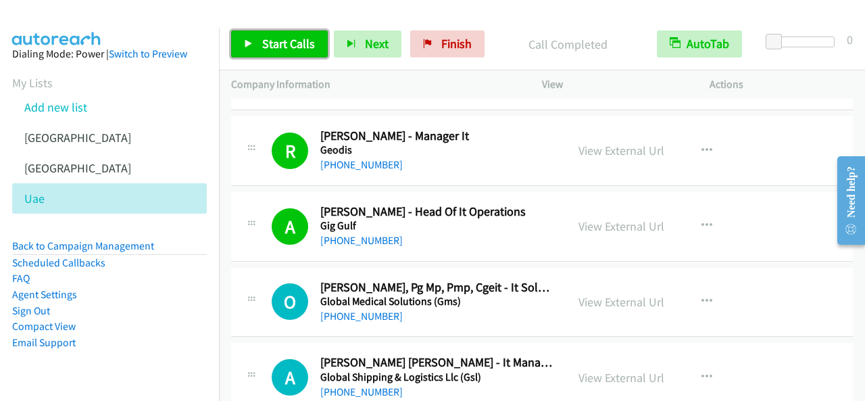
click at [285, 41] on span "Start Calls" at bounding box center [288, 44] width 53 height 16
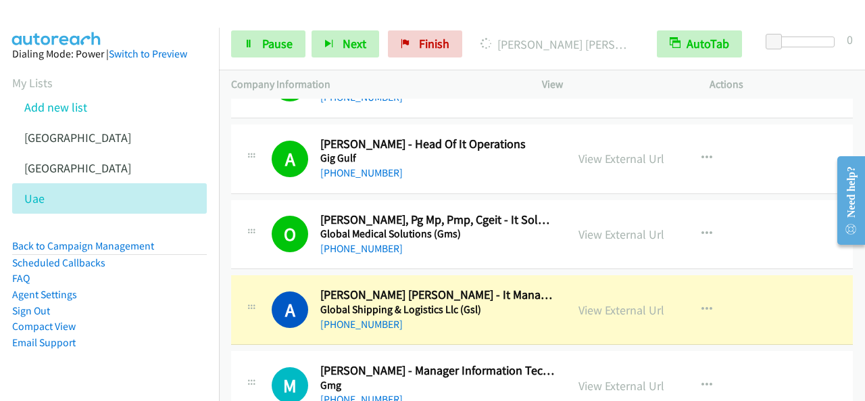
scroll to position [6016, 0]
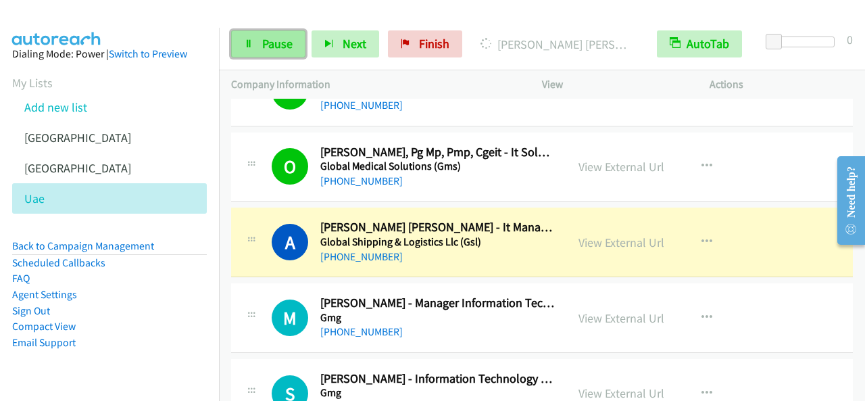
click at [286, 35] on link "Pause" at bounding box center [268, 43] width 74 height 27
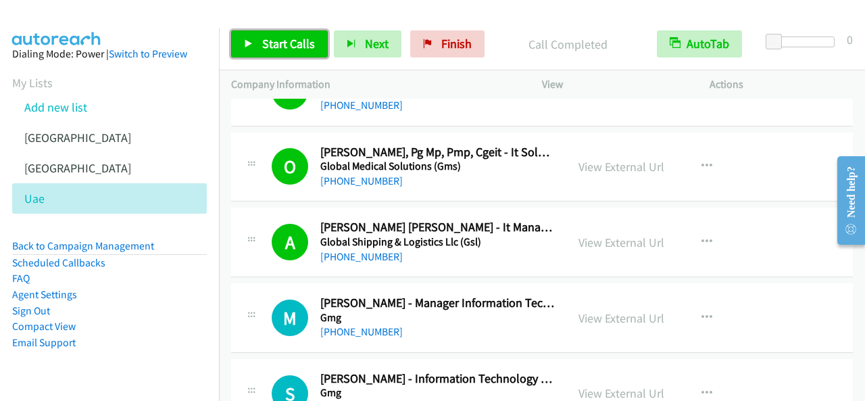
click at [285, 48] on span "Start Calls" at bounding box center [288, 44] width 53 height 16
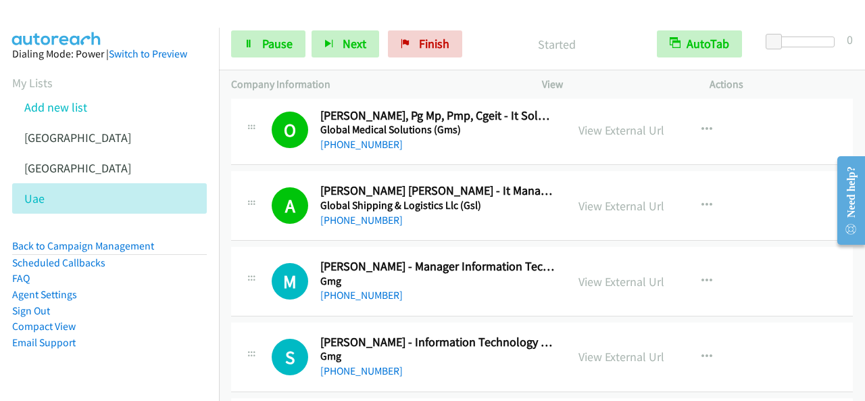
scroll to position [6083, 0]
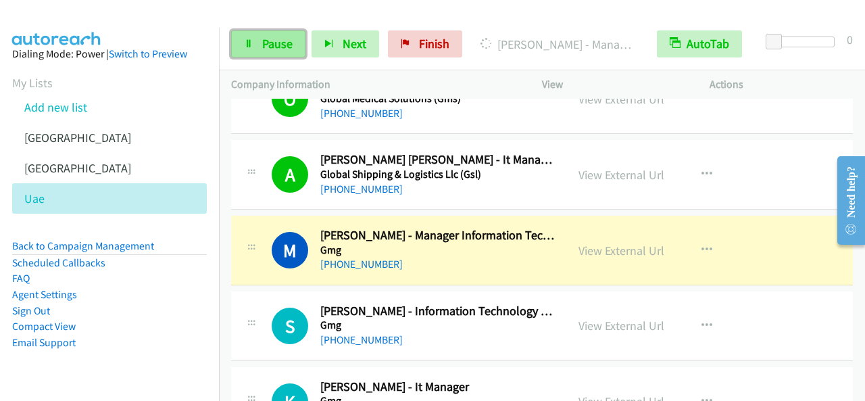
click at [285, 39] on span "Pause" at bounding box center [277, 44] width 30 height 16
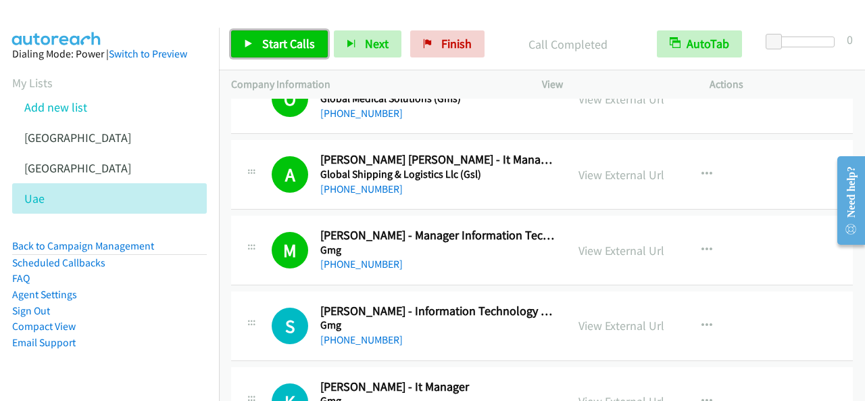
click at [297, 48] on span "Start Calls" at bounding box center [288, 44] width 53 height 16
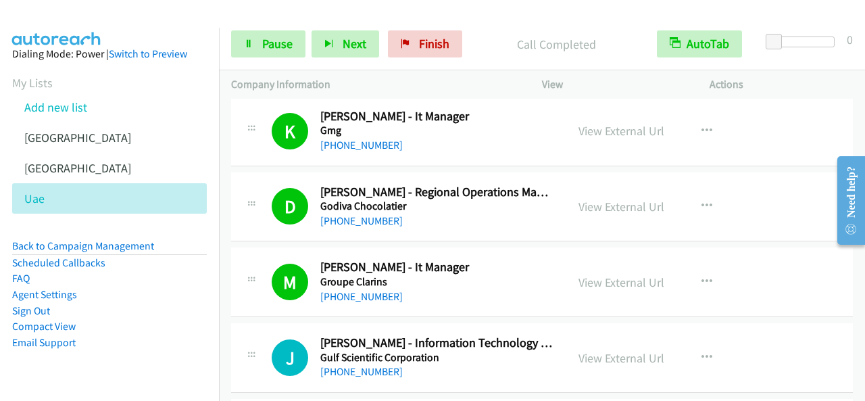
scroll to position [6489, 0]
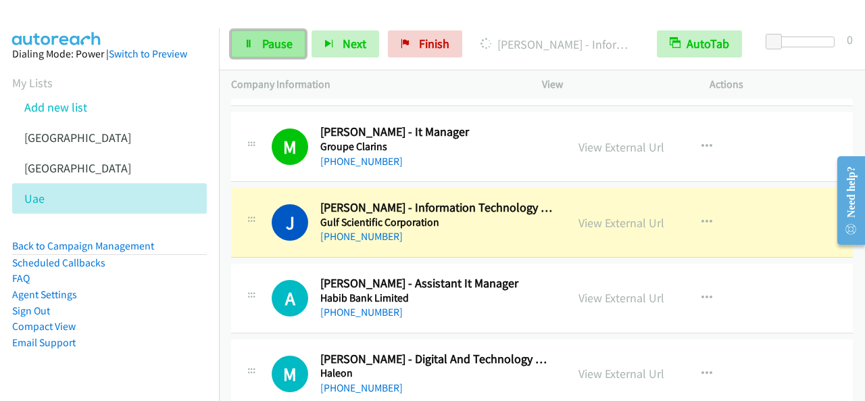
click at [257, 45] on link "Pause" at bounding box center [268, 43] width 74 height 27
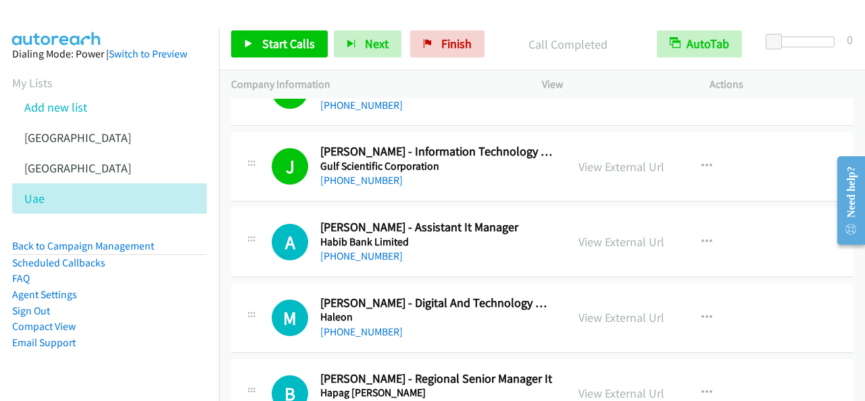
scroll to position [6557, 0]
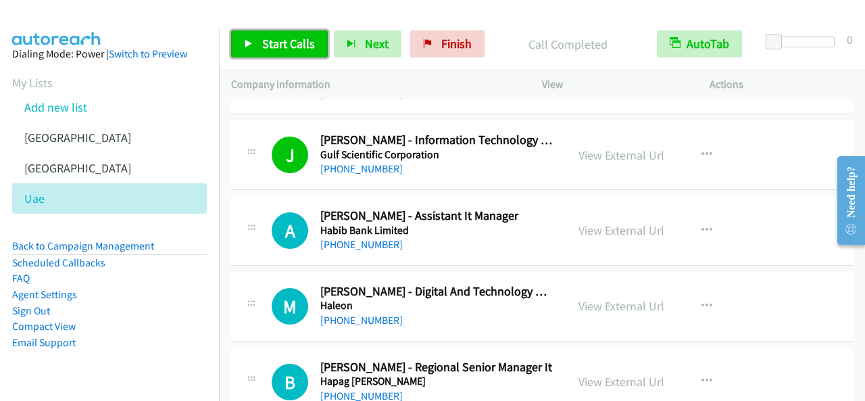
click at [307, 48] on span "Start Calls" at bounding box center [288, 44] width 53 height 16
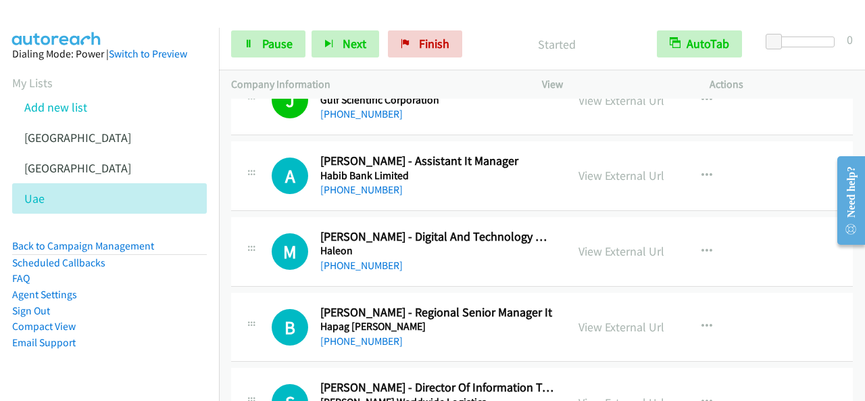
scroll to position [6624, 0]
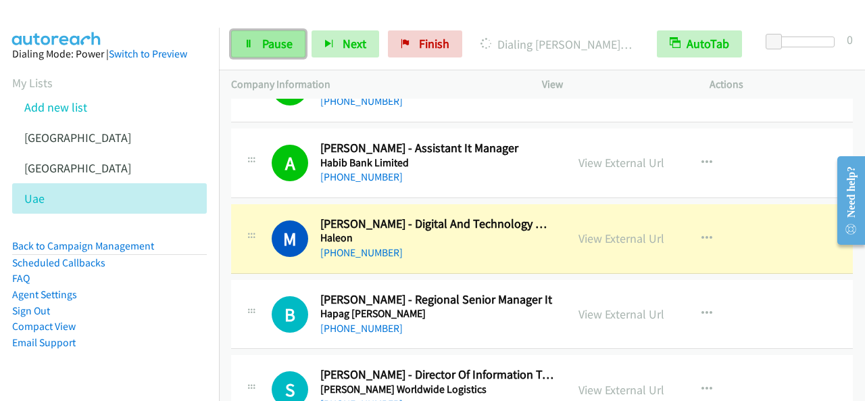
click at [271, 40] on span "Pause" at bounding box center [277, 44] width 30 height 16
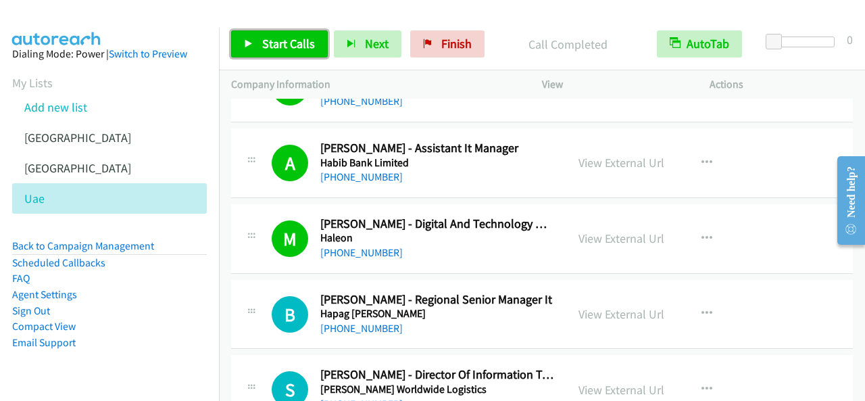
click at [300, 47] on span "Start Calls" at bounding box center [288, 44] width 53 height 16
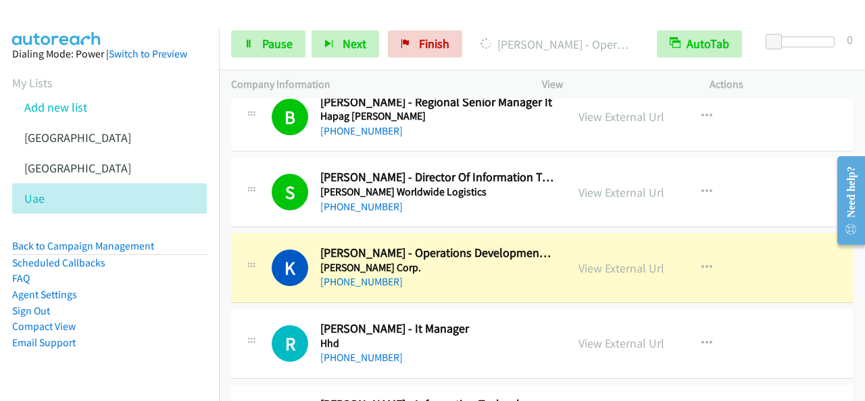
scroll to position [6827, 0]
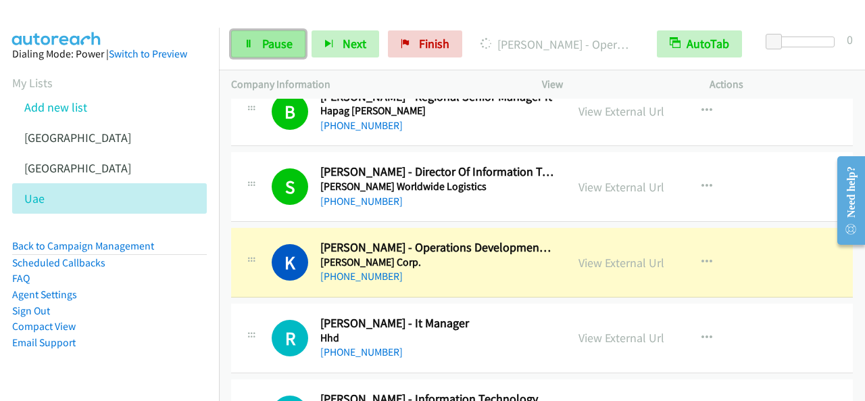
click at [269, 47] on span "Pause" at bounding box center [277, 44] width 30 height 16
